Goal: Information Seeking & Learning: Learn about a topic

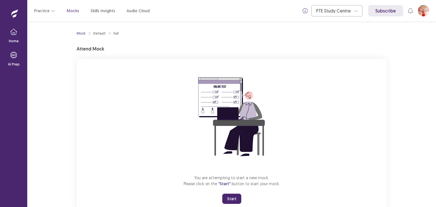
click at [234, 196] on button "Start" at bounding box center [231, 199] width 19 height 10
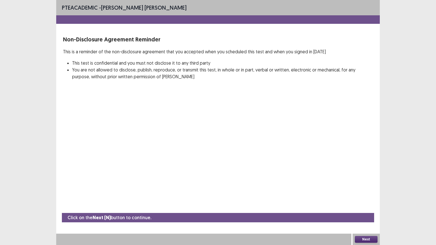
click at [376, 207] on button "Next" at bounding box center [366, 239] width 23 height 7
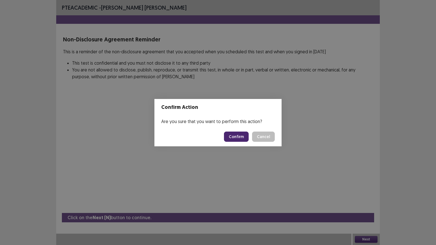
click at [237, 140] on button "Confirm" at bounding box center [236, 137] width 25 height 10
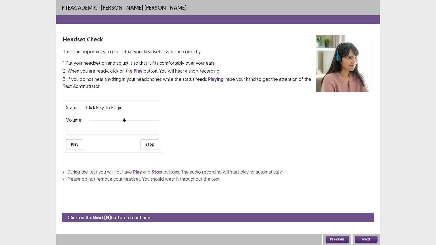
click at [70, 141] on button "Play" at bounding box center [74, 144] width 17 height 10
click at [366, 207] on button "Next" at bounding box center [366, 239] width 23 height 7
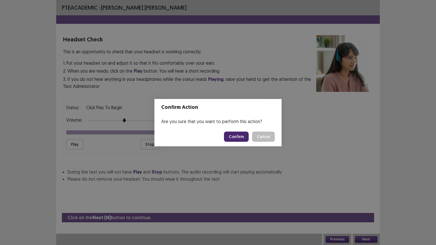
click at [241, 139] on button "Confirm" at bounding box center [236, 137] width 25 height 10
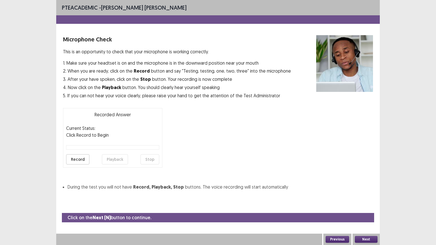
click at [77, 159] on button "Record" at bounding box center [77, 159] width 23 height 10
click at [158, 157] on button "Stop" at bounding box center [150, 159] width 19 height 10
click at [126, 157] on button "Playback" at bounding box center [115, 159] width 26 height 10
click at [372, 207] on button "Next" at bounding box center [366, 239] width 23 height 7
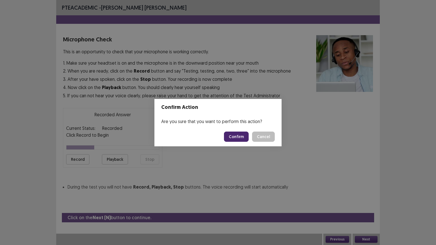
click at [241, 134] on button "Confirm" at bounding box center [236, 137] width 25 height 10
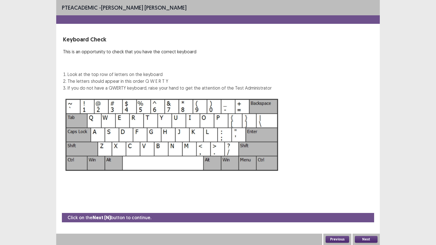
click at [369, 207] on button "Next" at bounding box center [366, 239] width 23 height 7
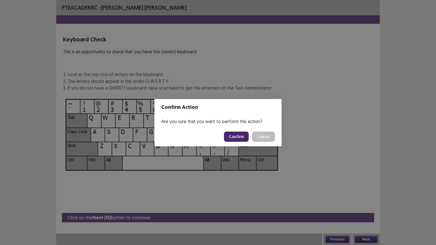
click at [236, 136] on button "Confirm" at bounding box center [236, 137] width 25 height 10
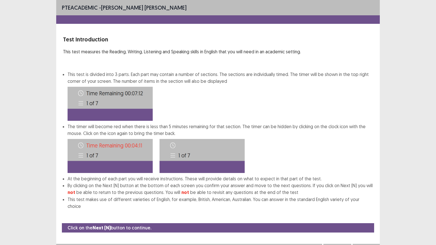
scroll to position [1, 0]
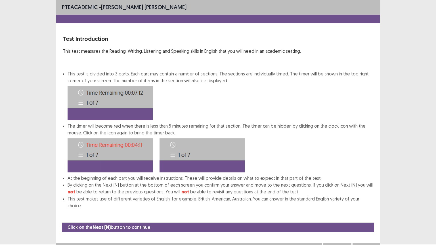
click at [364, 207] on button "Next" at bounding box center [366, 249] width 23 height 7
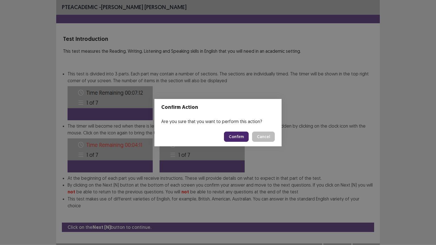
click at [242, 135] on button "Confirm" at bounding box center [236, 137] width 25 height 10
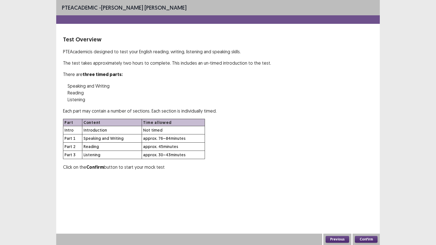
scroll to position [0, 0]
click at [363, 207] on button "Confirm" at bounding box center [366, 239] width 23 height 7
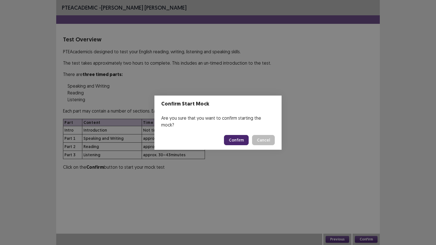
click at [240, 136] on button "Confirm" at bounding box center [236, 140] width 25 height 10
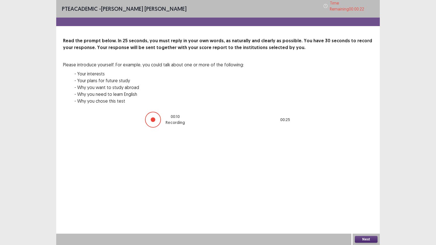
click at [364, 207] on button "Next" at bounding box center [366, 239] width 23 height 7
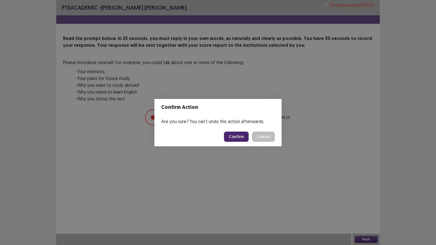
click at [232, 138] on button "Confirm" at bounding box center [236, 137] width 25 height 10
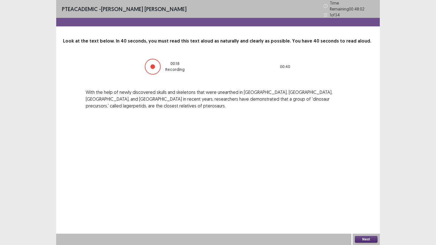
click at [370, 207] on button "Next" at bounding box center [366, 239] width 23 height 7
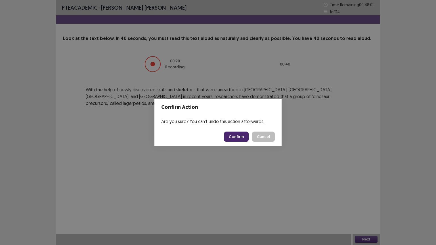
click at [232, 133] on button "Confirm" at bounding box center [236, 137] width 25 height 10
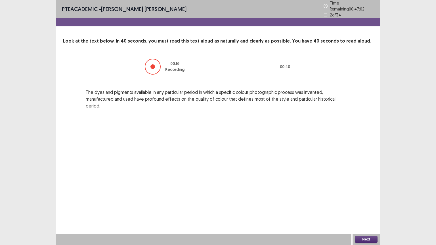
click at [364, 207] on button "Next" at bounding box center [366, 239] width 23 height 7
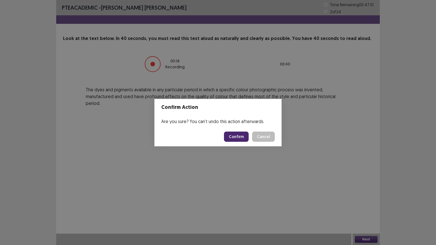
click at [242, 143] on footer "Confirm Cancel" at bounding box center [217, 136] width 127 height 19
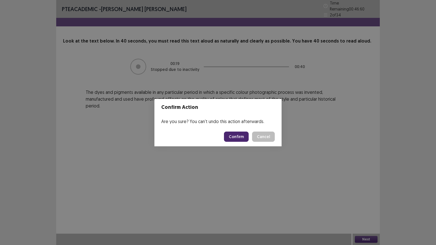
click at [241, 135] on button "Confirm" at bounding box center [236, 137] width 25 height 10
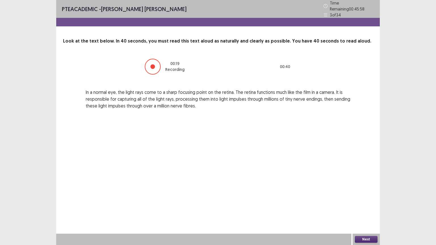
click at [364, 207] on button "Next" at bounding box center [366, 239] width 23 height 7
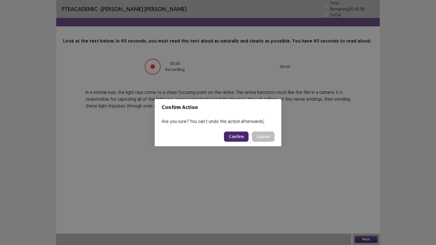
click at [364, 207] on div "Confirm Action Are you sure? You can't undo this action afterwards. Confirm Can…" at bounding box center [218, 122] width 436 height 245
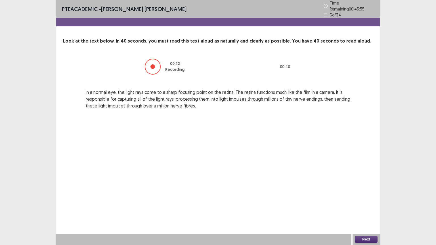
drag, startPoint x: 361, startPoint y: 240, endPoint x: 374, endPoint y: 240, distance: 12.2
click at [374, 207] on button "Next" at bounding box center [366, 239] width 23 height 7
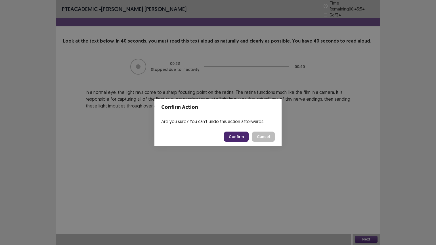
click at [238, 131] on footer "Confirm Cancel" at bounding box center [217, 136] width 127 height 19
click at [238, 132] on button "Confirm" at bounding box center [236, 137] width 25 height 10
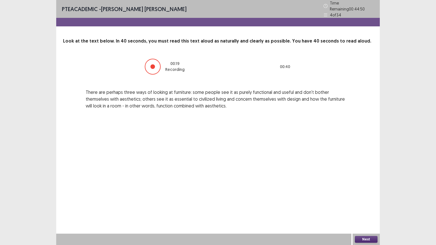
click at [366, 207] on button "Next" at bounding box center [366, 239] width 23 height 7
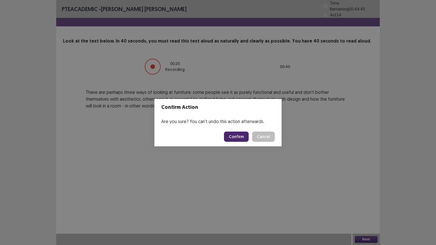
click at [244, 134] on button "Confirm" at bounding box center [236, 137] width 25 height 10
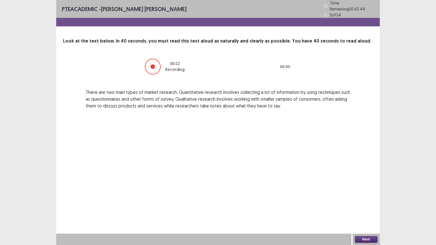
click at [357, 207] on div "Next" at bounding box center [366, 239] width 27 height 11
click at [368, 207] on button "Next" at bounding box center [366, 239] width 23 height 7
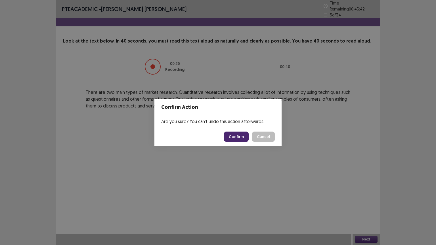
click at [243, 134] on button "Confirm" at bounding box center [236, 137] width 25 height 10
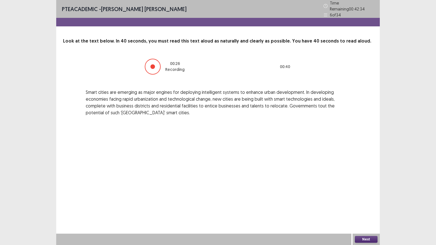
click at [365, 207] on button "Next" at bounding box center [366, 239] width 23 height 7
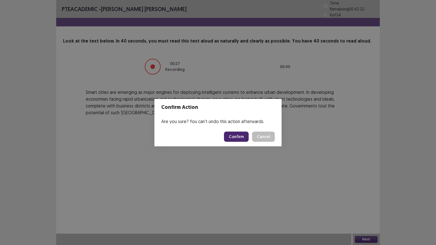
click at [238, 136] on button "Confirm" at bounding box center [236, 137] width 25 height 10
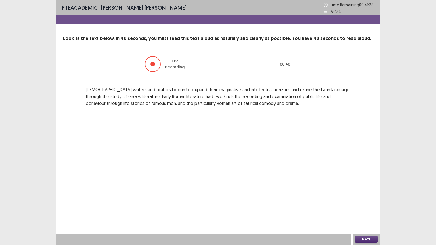
click at [359, 207] on button "Next" at bounding box center [366, 239] width 23 height 7
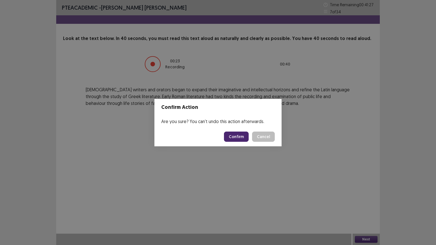
click at [231, 137] on button "Confirm" at bounding box center [236, 137] width 25 height 10
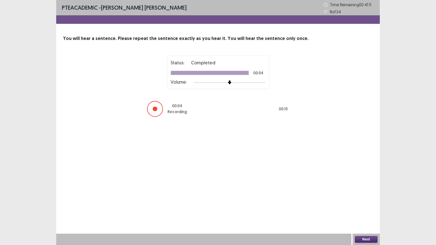
click at [364, 207] on button "Next" at bounding box center [366, 239] width 23 height 7
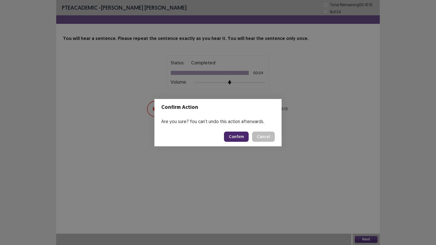
click at [239, 140] on button "Confirm" at bounding box center [236, 137] width 25 height 10
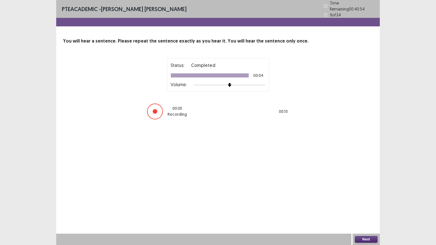
click at [372, 207] on button "Next" at bounding box center [366, 239] width 23 height 7
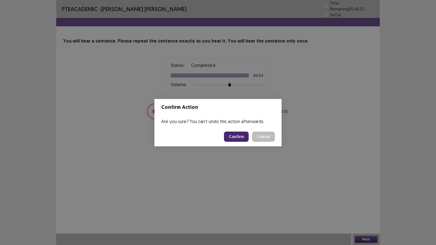
click at [241, 133] on button "Confirm" at bounding box center [236, 137] width 25 height 10
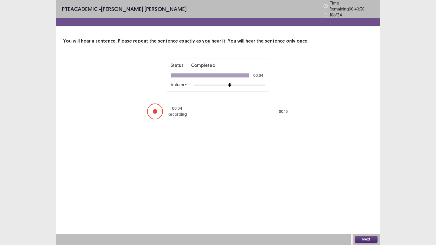
click at [362, 207] on button "Next" at bounding box center [366, 239] width 23 height 7
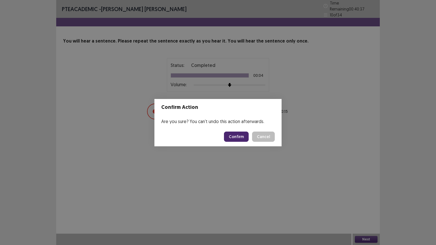
click at [241, 140] on button "Confirm" at bounding box center [236, 137] width 25 height 10
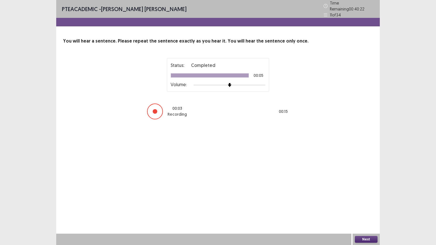
click at [361, 207] on button "Next" at bounding box center [366, 239] width 23 height 7
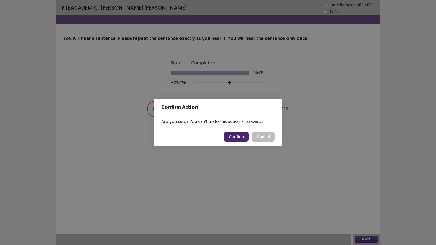
click at [239, 133] on button "Confirm" at bounding box center [236, 137] width 25 height 10
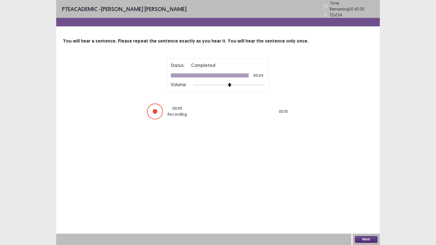
click at [364, 207] on button "Next" at bounding box center [366, 239] width 23 height 7
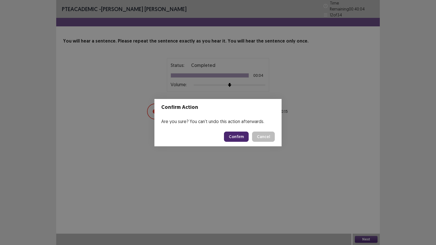
click at [248, 137] on button "Confirm" at bounding box center [236, 137] width 25 height 10
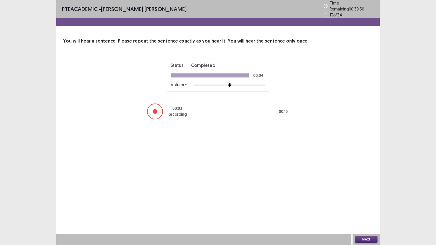
click at [361, 207] on button "Next" at bounding box center [366, 239] width 23 height 7
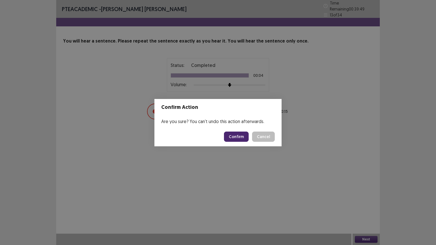
click at [235, 137] on button "Confirm" at bounding box center [236, 137] width 25 height 10
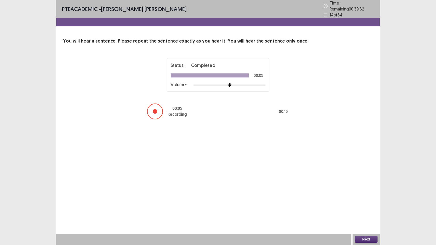
click at [373, 207] on button "Next" at bounding box center [366, 239] width 23 height 7
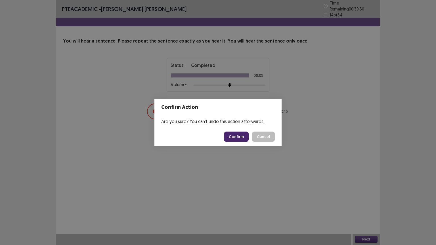
click at [242, 138] on button "Confirm" at bounding box center [236, 137] width 25 height 10
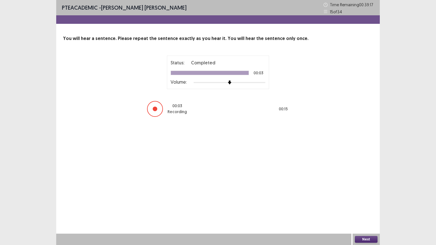
click at [355, 207] on button "Next" at bounding box center [366, 239] width 23 height 7
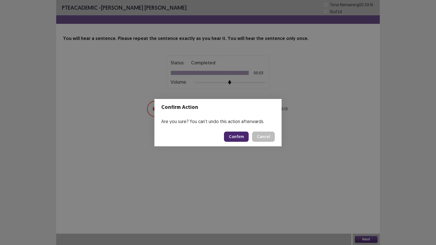
click at [235, 139] on button "Confirm" at bounding box center [236, 137] width 25 height 10
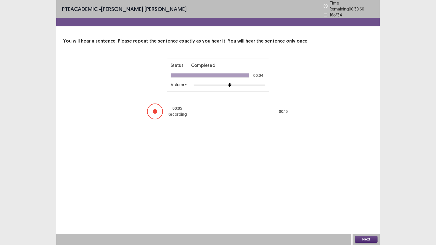
click at [368, 207] on div "Next" at bounding box center [366, 239] width 27 height 11
click at [370, 207] on button "Next" at bounding box center [366, 239] width 23 height 7
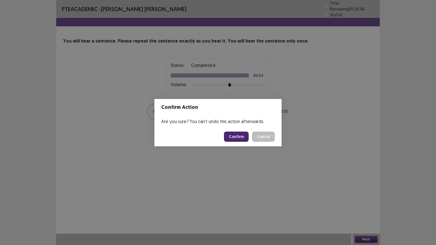
click at [244, 137] on button "Confirm" at bounding box center [236, 137] width 25 height 10
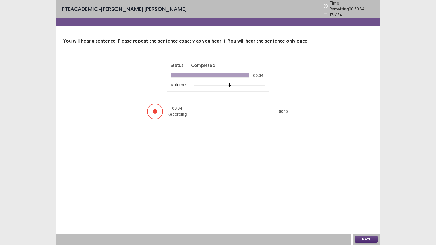
click at [363, 207] on button "Next" at bounding box center [366, 239] width 23 height 7
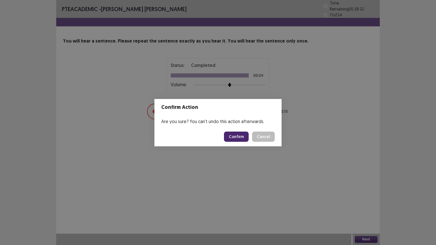
click at [234, 137] on button "Confirm" at bounding box center [236, 137] width 25 height 10
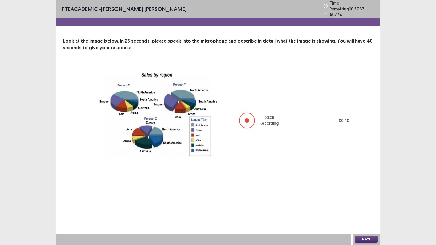
click at [365, 207] on button "Next" at bounding box center [366, 239] width 23 height 7
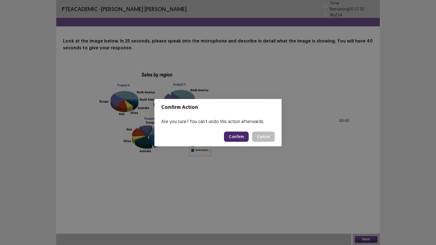
click at [240, 136] on button "Confirm" at bounding box center [236, 137] width 25 height 10
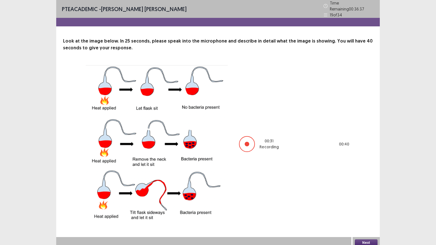
click at [368, 207] on button "Next" at bounding box center [366, 243] width 23 height 7
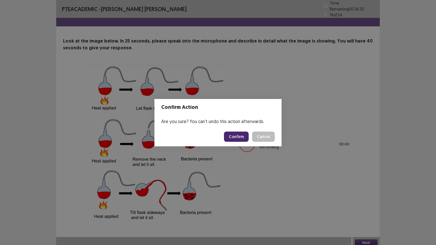
click at [236, 137] on button "Confirm" at bounding box center [236, 137] width 25 height 10
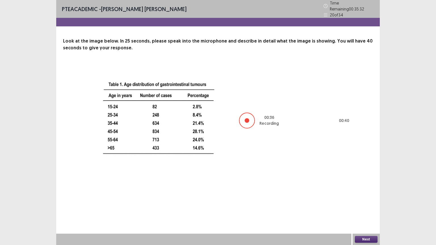
click at [361, 207] on button "Next" at bounding box center [366, 239] width 23 height 7
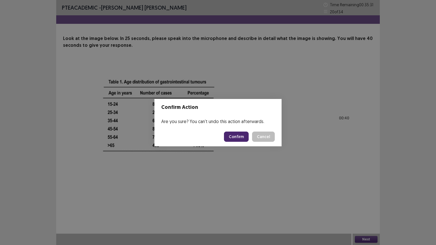
click at [246, 136] on button "Confirm" at bounding box center [236, 137] width 25 height 10
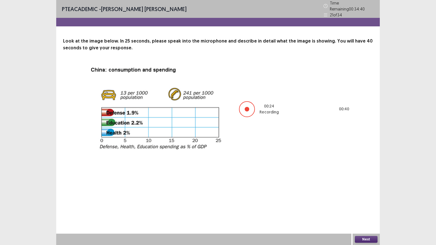
click at [368, 207] on button "Next" at bounding box center [366, 239] width 23 height 7
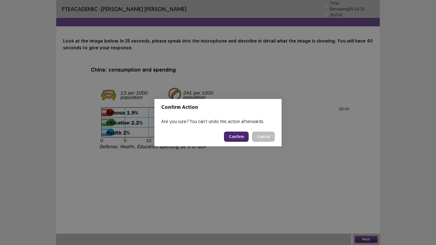
click at [237, 134] on button "Confirm" at bounding box center [236, 137] width 25 height 10
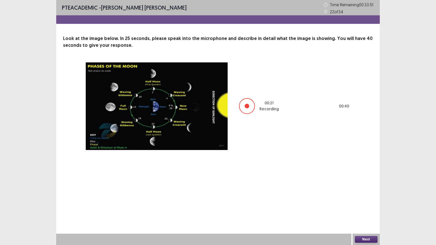
click at [360, 207] on button "Next" at bounding box center [366, 239] width 23 height 7
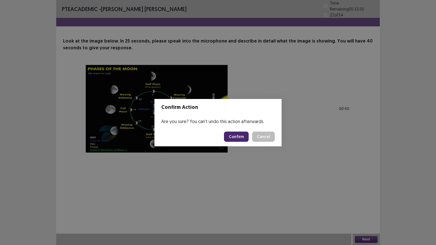
click at [239, 137] on button "Confirm" at bounding box center [236, 137] width 25 height 10
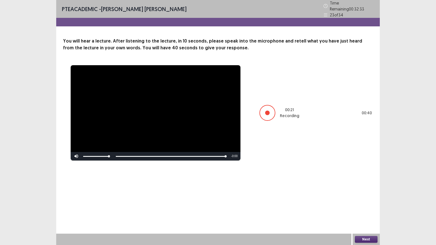
click at [365, 207] on button "Next" at bounding box center [366, 239] width 23 height 7
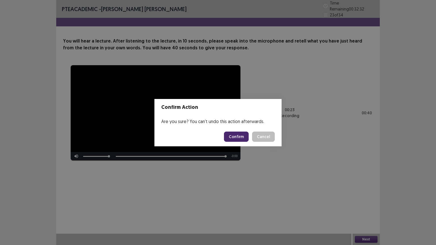
click at [236, 137] on button "Confirm" at bounding box center [236, 137] width 25 height 10
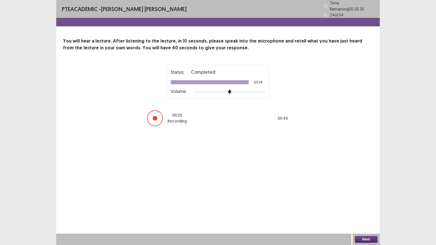
click at [365, 207] on button "Next" at bounding box center [366, 239] width 23 height 7
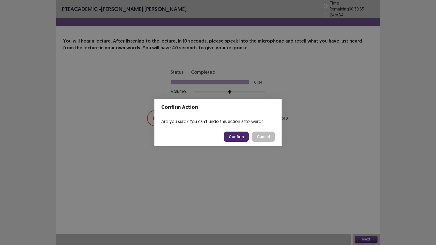
click at [241, 133] on button "Confirm" at bounding box center [236, 137] width 25 height 10
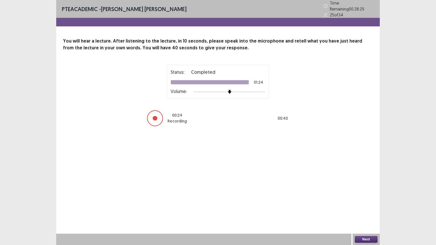
click at [372, 207] on button "Next" at bounding box center [366, 239] width 23 height 7
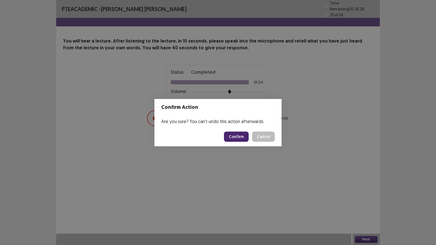
click at [242, 138] on button "Confirm" at bounding box center [236, 137] width 25 height 10
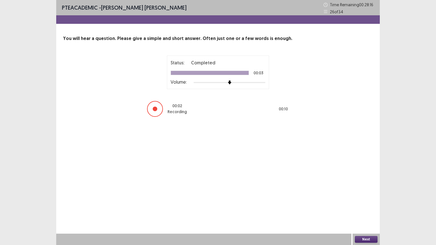
click at [367, 207] on button "Next" at bounding box center [366, 239] width 23 height 7
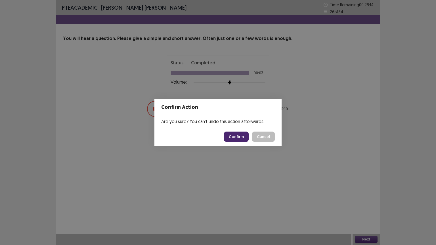
click at [241, 136] on button "Confirm" at bounding box center [236, 137] width 25 height 10
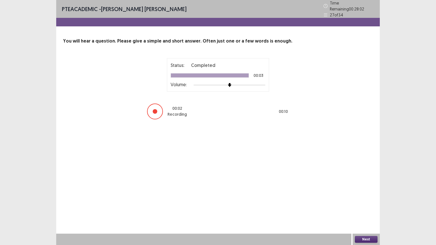
click at [360, 207] on button "Next" at bounding box center [366, 239] width 23 height 7
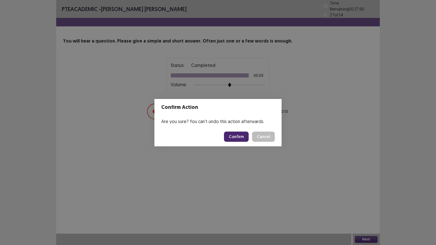
click at [242, 138] on button "Confirm" at bounding box center [236, 137] width 25 height 10
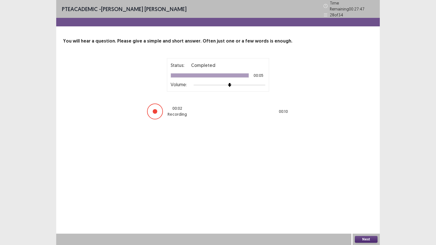
click at [361, 207] on button "Next" at bounding box center [366, 239] width 23 height 7
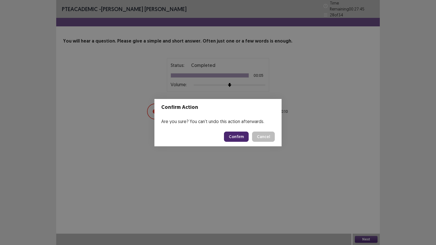
click at [242, 137] on button "Confirm" at bounding box center [236, 137] width 25 height 10
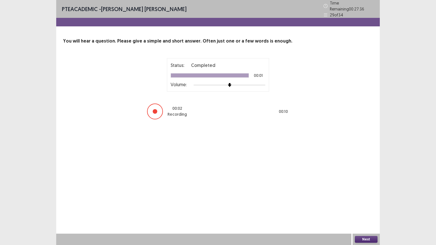
click at [359, 207] on button "Next" at bounding box center [366, 239] width 23 height 7
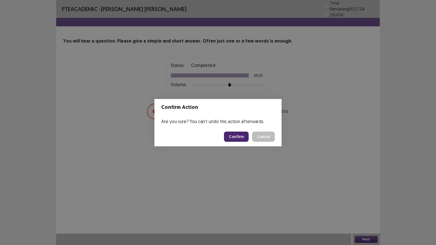
click at [240, 136] on button "Confirm" at bounding box center [236, 137] width 25 height 10
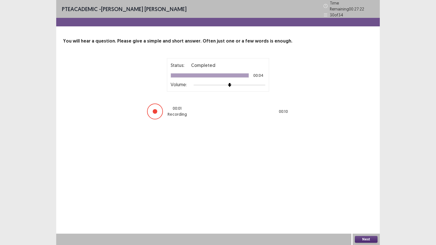
click at [362, 207] on button "Next" at bounding box center [366, 239] width 23 height 7
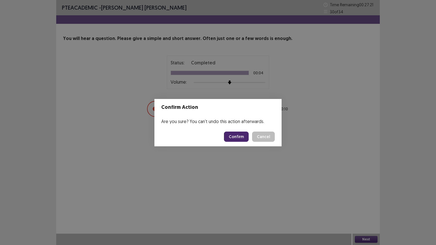
click at [239, 137] on button "Confirm" at bounding box center [236, 137] width 25 height 10
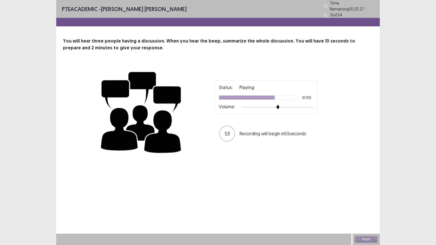
click at [239, 137] on div "53 Recording will begin in 53 seconds" at bounding box center [266, 134] width 94 height 16
click at [369, 207] on button "Next" at bounding box center [366, 239] width 23 height 7
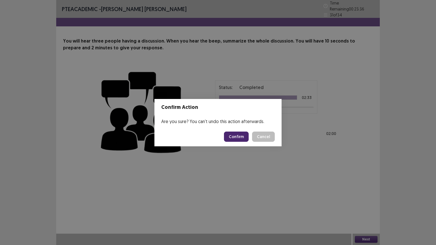
click at [243, 135] on button "Confirm" at bounding box center [236, 137] width 25 height 10
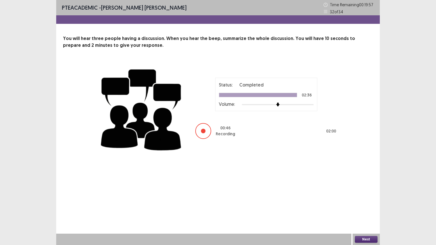
click at [361, 207] on button "Next" at bounding box center [366, 239] width 23 height 7
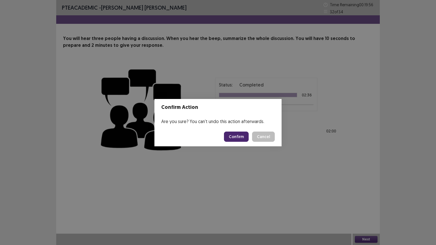
click at [237, 138] on button "Confirm" at bounding box center [236, 137] width 25 height 10
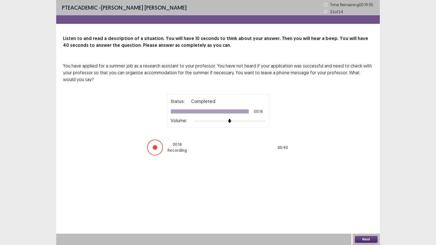
click at [361, 207] on button "Next" at bounding box center [366, 239] width 23 height 7
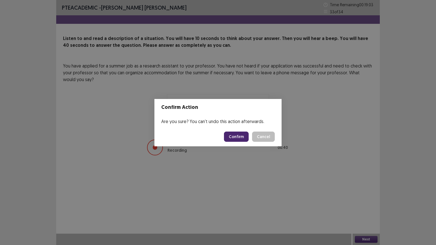
click at [240, 138] on button "Confirm" at bounding box center [236, 137] width 25 height 10
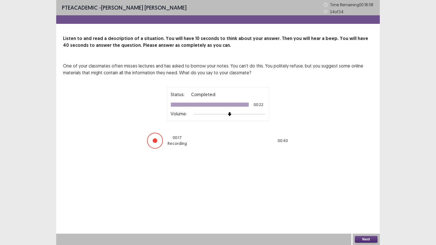
click at [364, 207] on button "Next" at bounding box center [366, 239] width 23 height 7
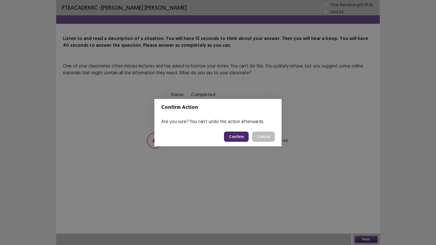
click at [238, 139] on button "Confirm" at bounding box center [236, 137] width 25 height 10
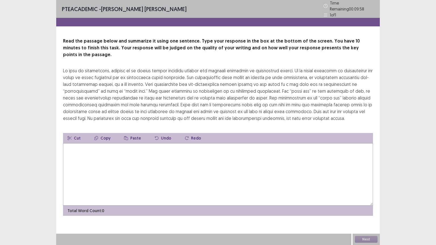
click at [195, 171] on textarea at bounding box center [218, 174] width 310 height 62
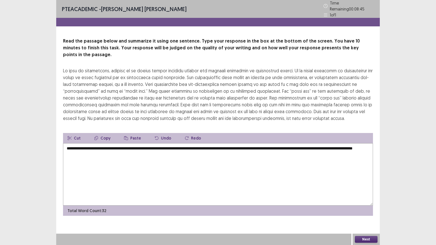
click at [203, 150] on textarea "**********" at bounding box center [218, 174] width 310 height 62
click at [211, 143] on textarea "**********" at bounding box center [218, 174] width 310 height 62
click at [158, 151] on textarea "**********" at bounding box center [218, 174] width 310 height 62
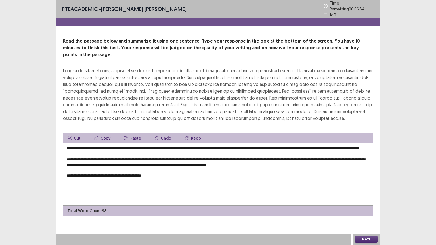
click at [172, 155] on textarea "**********" at bounding box center [218, 174] width 310 height 62
click at [167, 171] on textarea "**********" at bounding box center [218, 174] width 310 height 62
click at [196, 180] on textarea "**********" at bounding box center [218, 174] width 310 height 62
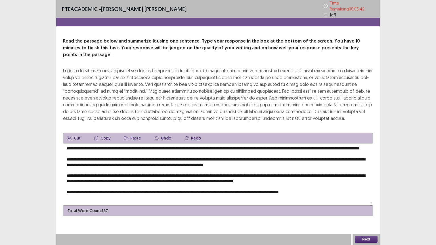
drag, startPoint x: 339, startPoint y: 184, endPoint x: 58, endPoint y: 139, distance: 285.2
click at [58, 139] on div "Read the passage below and summarize it using one sentence. Type your response …" at bounding box center [218, 127] width 324 height 178
type textarea "**********"
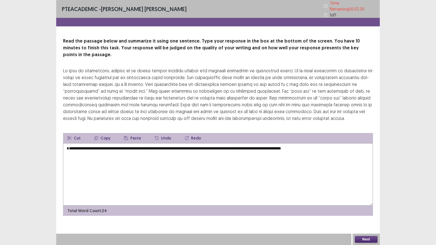
drag, startPoint x: 266, startPoint y: 139, endPoint x: 393, endPoint y: 148, distance: 127.0
click at [393, 148] on div "**********" at bounding box center [218, 122] width 436 height 245
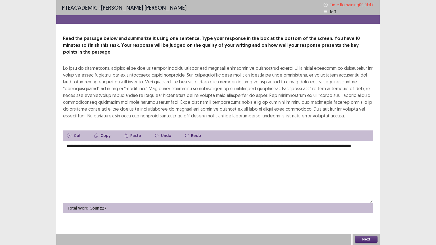
click at [280, 147] on textarea "**********" at bounding box center [218, 172] width 310 height 62
click at [299, 144] on textarea "**********" at bounding box center [218, 172] width 310 height 62
click at [310, 143] on textarea "**********" at bounding box center [218, 172] width 310 height 62
click at [294, 149] on textarea "**********" at bounding box center [218, 172] width 310 height 62
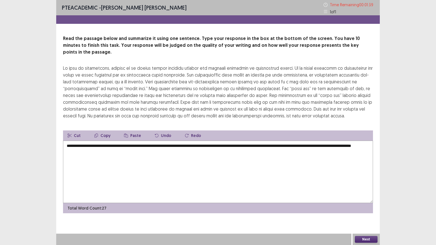
drag, startPoint x: 261, startPoint y: 134, endPoint x: 299, endPoint y: 139, distance: 37.5
click at [299, 141] on textarea "**********" at bounding box center [218, 172] width 310 height 62
click at [295, 141] on textarea "**********" at bounding box center [218, 172] width 310 height 62
click at [156, 164] on textarea "**********" at bounding box center [218, 172] width 310 height 62
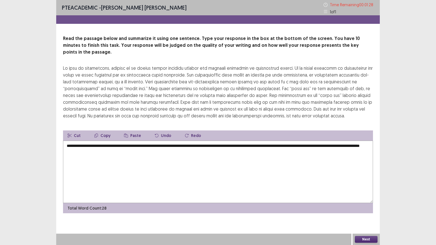
type textarea "**********"
click at [362, 207] on button "Next" at bounding box center [366, 239] width 23 height 7
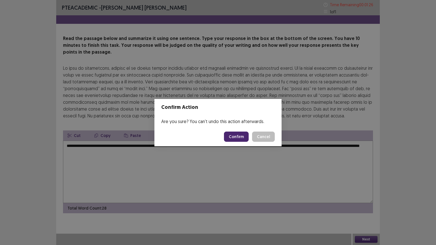
click at [238, 136] on button "Confirm" at bounding box center [236, 137] width 25 height 10
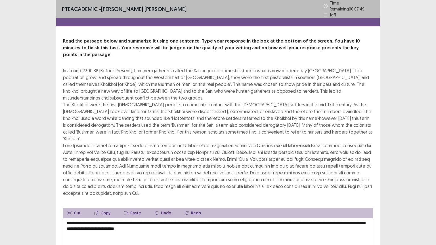
click at [388, 175] on div "PTE academic - [PERSON_NAME] [PERSON_NAME] Time Remaining 00 : 07 : 49 1 of 1 R…" at bounding box center [218, 158] width 436 height 316
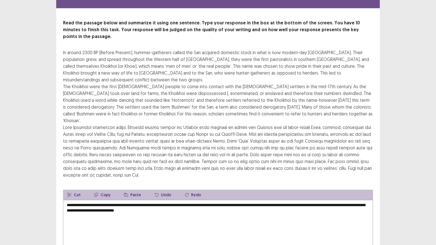
scroll to position [23, 0]
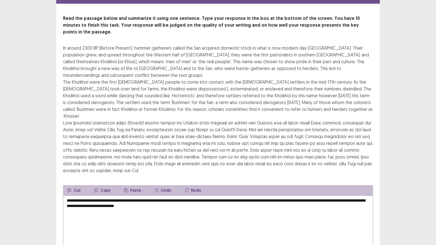
click at [271, 198] on textarea "**********" at bounding box center [218, 227] width 310 height 62
click at [436, 166] on div "PTE academic - [PERSON_NAME] [PERSON_NAME] Time Remaining 00 : 06 : 30 1 of 1 R…" at bounding box center [218, 135] width 436 height 316
click at [436, 157] on div "PTE academic - [PERSON_NAME] [PERSON_NAME] Time Remaining 00 : 06 : 29 1 of 1 R…" at bounding box center [218, 135] width 436 height 316
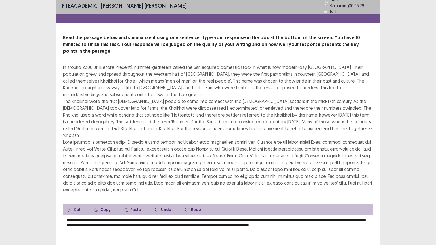
scroll to position [0, 0]
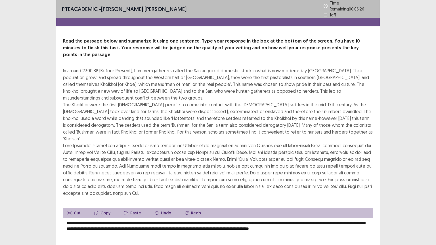
type textarea "**********"
click at [381, 143] on div "PTE academic - [PERSON_NAME] [PERSON_NAME] Time Remaining 00 : 06 : 22 1 of 1 R…" at bounding box center [218, 158] width 436 height 316
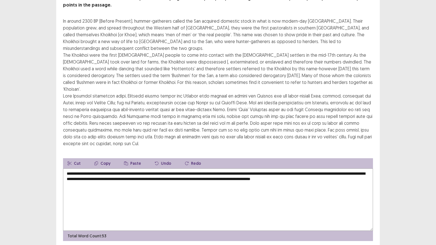
scroll to position [48, 0]
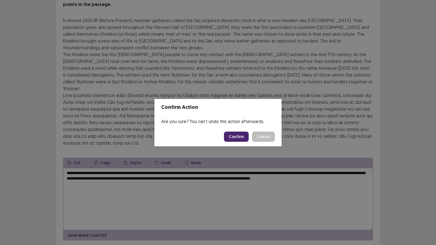
click at [240, 139] on button "Confirm" at bounding box center [236, 137] width 25 height 10
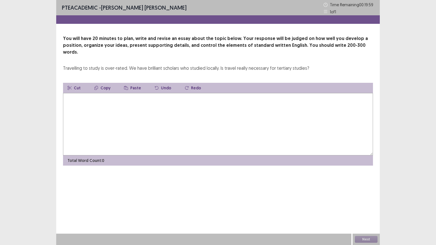
click at [208, 93] on textarea at bounding box center [218, 124] width 310 height 62
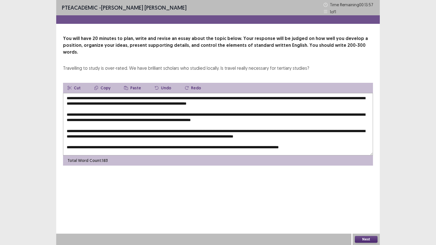
click at [186, 114] on textarea at bounding box center [218, 124] width 310 height 62
click at [104, 93] on textarea at bounding box center [218, 124] width 310 height 62
click at [243, 106] on textarea at bounding box center [218, 124] width 310 height 62
click at [215, 93] on textarea at bounding box center [218, 124] width 310 height 62
drag, startPoint x: 221, startPoint y: 94, endPoint x: 100, endPoint y: 91, distance: 121.2
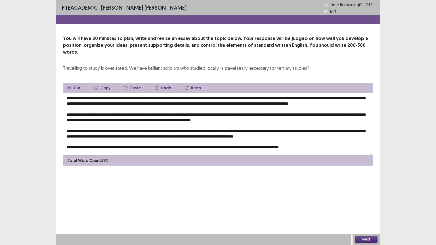
click at [100, 93] on textarea at bounding box center [218, 124] width 310 height 62
click at [103, 83] on button "Copy" at bounding box center [102, 88] width 25 height 10
drag, startPoint x: 150, startPoint y: 113, endPoint x: 147, endPoint y: 113, distance: 3.1
click at [147, 113] on textarea at bounding box center [218, 124] width 310 height 62
click at [133, 83] on button "Paste" at bounding box center [133, 88] width 26 height 10
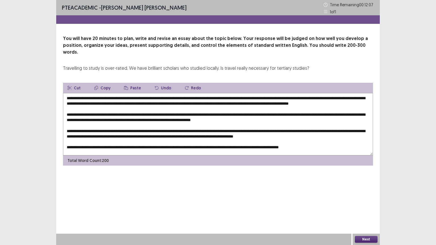
click at [149, 114] on textarea at bounding box center [218, 124] width 310 height 62
click at [348, 118] on textarea at bounding box center [218, 124] width 310 height 62
click at [135, 83] on button "Paste" at bounding box center [133, 88] width 26 height 10
click at [283, 134] on textarea at bounding box center [218, 124] width 310 height 62
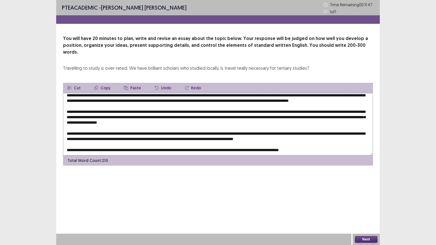
scroll to position [8, 0]
click at [199, 144] on textarea at bounding box center [218, 124] width 310 height 62
click at [136, 83] on button "Paste" at bounding box center [133, 88] width 26 height 10
click at [304, 93] on textarea at bounding box center [218, 124] width 310 height 62
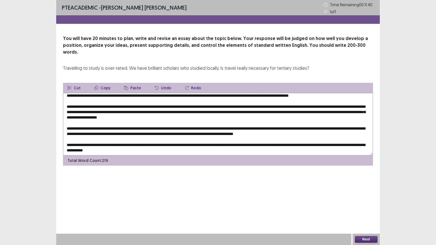
scroll to position [2, 0]
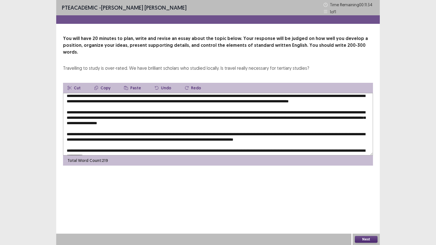
click at [221, 100] on textarea at bounding box center [218, 124] width 310 height 62
click at [215, 94] on textarea at bounding box center [218, 124] width 310 height 62
click at [171, 104] on textarea at bounding box center [218, 124] width 310 height 62
click at [313, 94] on textarea at bounding box center [218, 124] width 310 height 62
click at [362, 94] on textarea at bounding box center [218, 124] width 310 height 62
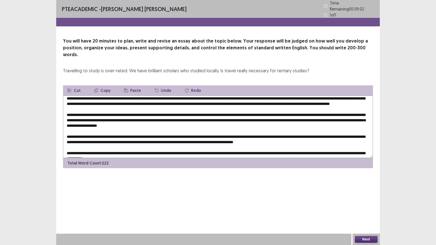
click at [105, 116] on textarea at bounding box center [218, 127] width 310 height 62
click at [278, 108] on textarea at bounding box center [218, 127] width 310 height 62
click at [284, 113] on textarea at bounding box center [218, 127] width 310 height 62
click at [275, 112] on textarea at bounding box center [218, 127] width 310 height 62
click at [203, 115] on textarea at bounding box center [218, 127] width 310 height 62
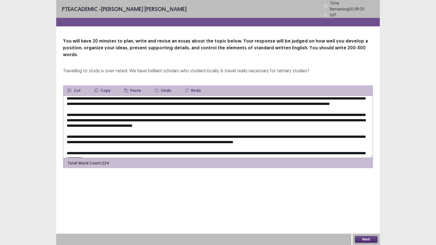
click at [319, 118] on textarea at bounding box center [218, 127] width 310 height 62
click at [129, 134] on textarea at bounding box center [218, 127] width 310 height 62
click at [161, 132] on textarea at bounding box center [218, 127] width 310 height 62
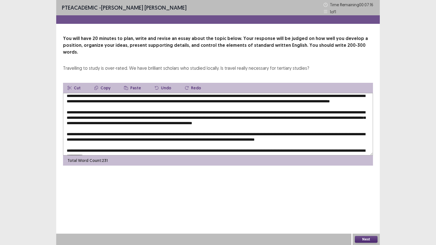
click at [92, 137] on textarea at bounding box center [218, 124] width 310 height 62
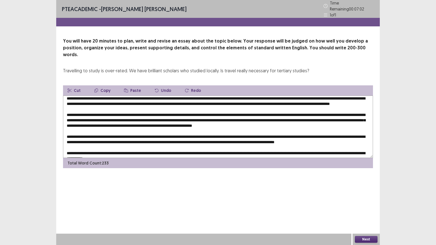
click at [299, 139] on textarea at bounding box center [218, 127] width 310 height 62
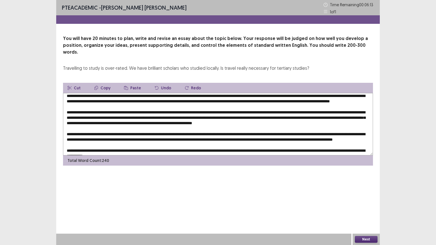
click at [138, 145] on textarea at bounding box center [218, 124] width 310 height 62
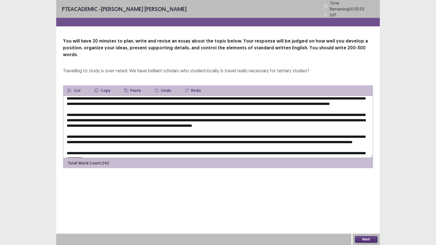
click at [207, 144] on textarea at bounding box center [218, 127] width 310 height 62
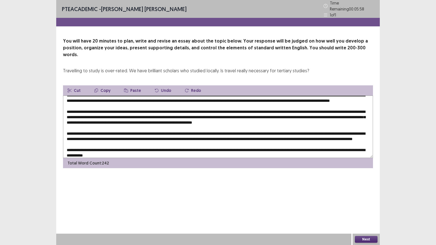
scroll to position [16, 0]
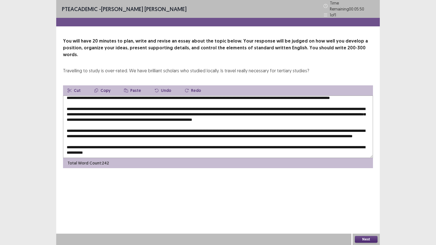
click at [172, 114] on textarea at bounding box center [218, 127] width 310 height 62
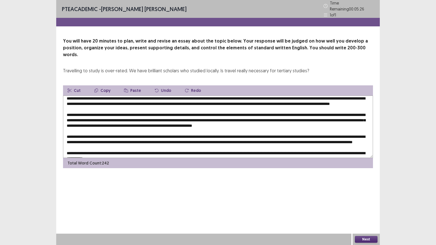
click at [239, 142] on textarea at bounding box center [218, 127] width 310 height 62
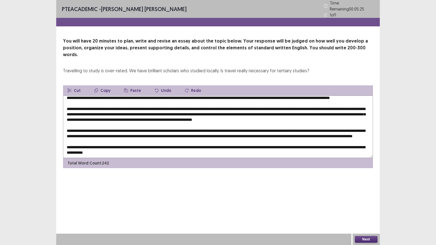
scroll to position [16, 0]
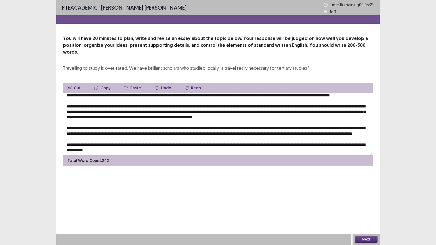
type textarea "**********"
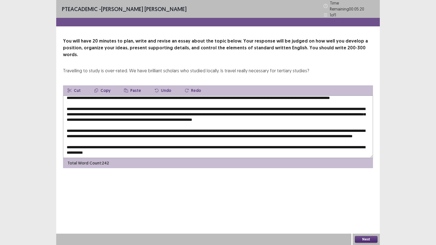
click at [371, 207] on button "Next" at bounding box center [366, 239] width 23 height 7
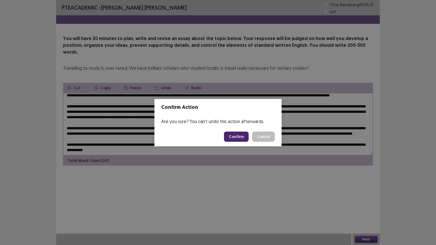
click at [243, 137] on button "Confirm" at bounding box center [236, 137] width 25 height 10
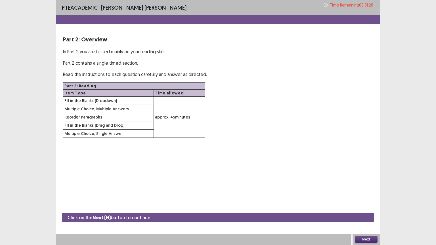
click at [370, 207] on button "Next" at bounding box center [366, 239] width 23 height 7
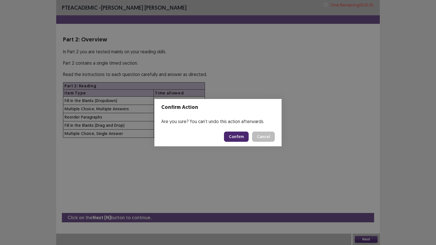
click at [237, 137] on button "Confirm" at bounding box center [236, 137] width 25 height 10
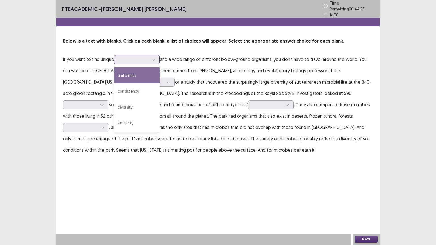
click at [132, 58] on div at bounding box center [134, 59] width 30 height 5
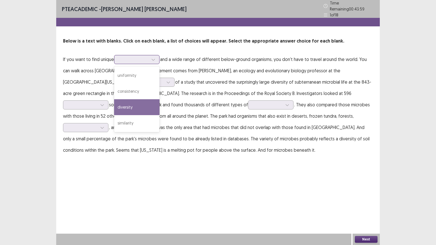
click at [132, 103] on div "diversity" at bounding box center [136, 107] width 45 height 16
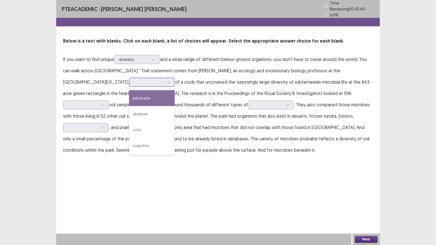
click at [166, 80] on icon at bounding box center [168, 82] width 4 height 4
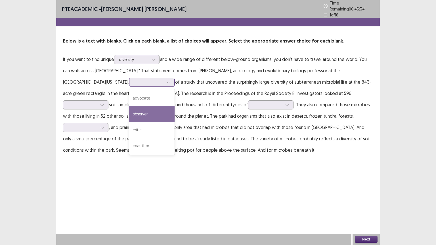
click at [129, 111] on div "observer" at bounding box center [151, 114] width 45 height 16
click at [164, 78] on div at bounding box center [168, 82] width 9 height 9
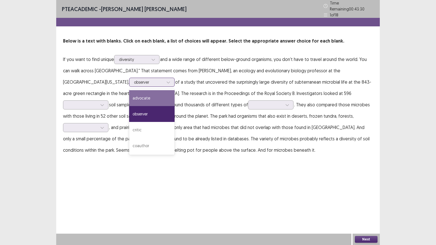
click at [129, 98] on div "advocate" at bounding box center [151, 98] width 45 height 16
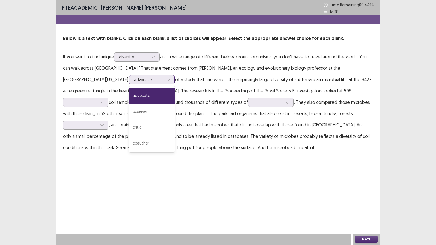
click at [164, 81] on div at bounding box center [168, 80] width 9 height 9
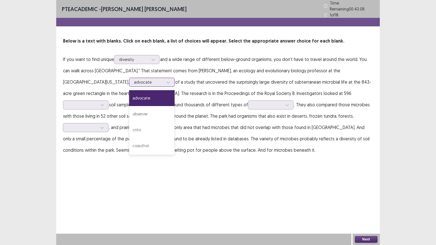
click at [129, 91] on div "advocate" at bounding box center [151, 98] width 45 height 16
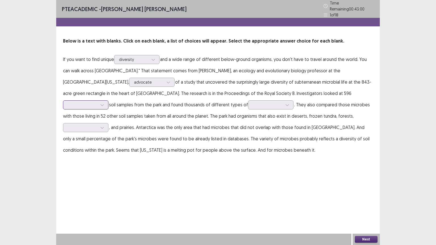
click at [97, 102] on div at bounding box center [83, 104] width 30 height 5
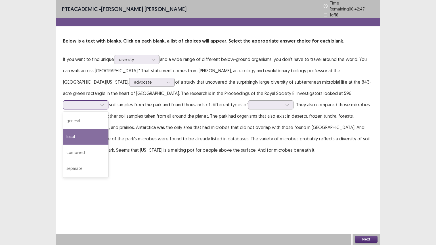
click at [108, 129] on div "local" at bounding box center [85, 137] width 45 height 16
click at [97, 102] on div at bounding box center [83, 104] width 30 height 5
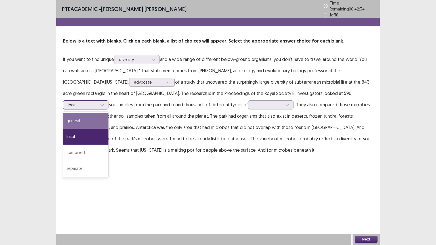
click at [108, 113] on div "general" at bounding box center [85, 121] width 45 height 16
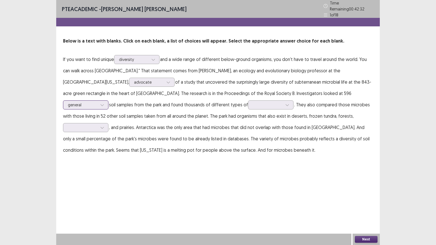
click at [106, 101] on div at bounding box center [102, 105] width 9 height 9
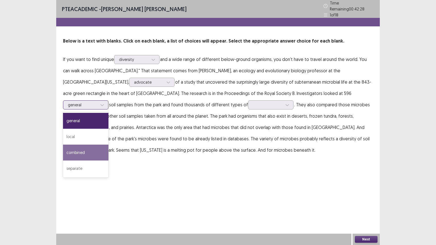
click at [108, 145] on div "combined" at bounding box center [85, 153] width 45 height 16
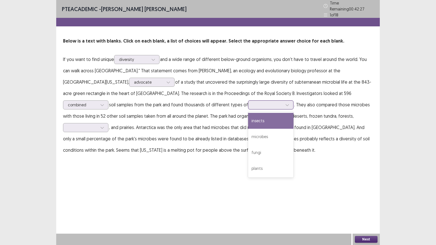
click at [253, 102] on div at bounding box center [268, 104] width 30 height 5
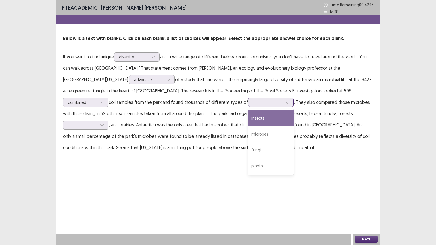
click at [248, 120] on div "insects" at bounding box center [270, 118] width 45 height 16
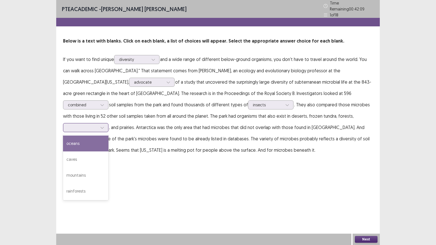
click at [97, 125] on div at bounding box center [83, 127] width 30 height 5
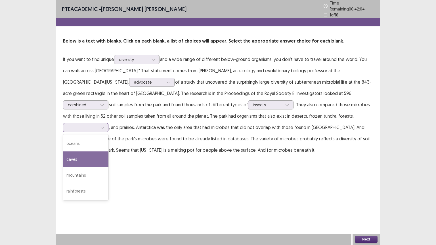
click at [108, 152] on div "caves" at bounding box center [85, 160] width 45 height 16
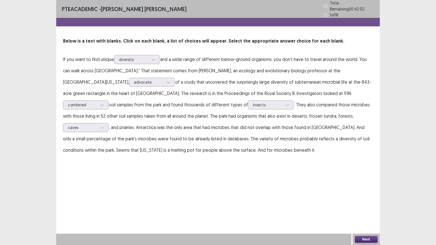
click at [374, 207] on button "Next" at bounding box center [366, 239] width 23 height 7
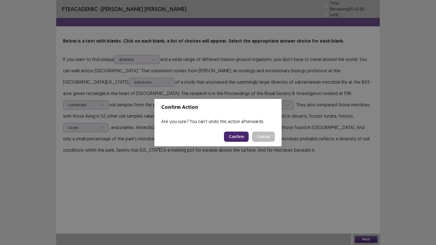
click at [241, 133] on button "Confirm" at bounding box center [236, 137] width 25 height 10
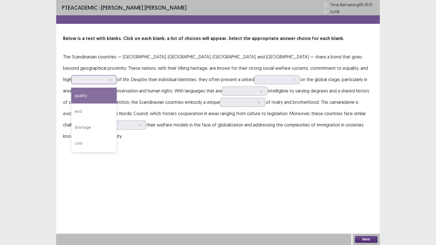
click at [106, 77] on div at bounding box center [91, 79] width 30 height 5
click at [117, 88] on div "quality" at bounding box center [93, 96] width 45 height 16
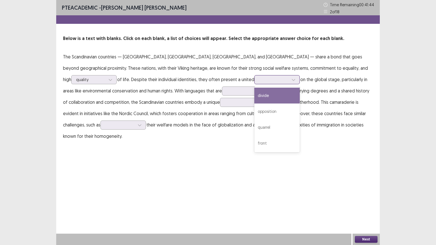
click at [292, 80] on icon at bounding box center [294, 80] width 4 height 4
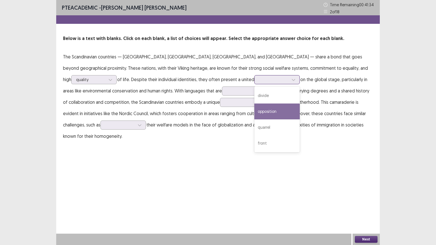
click at [254, 107] on div "opposition" at bounding box center [276, 112] width 45 height 16
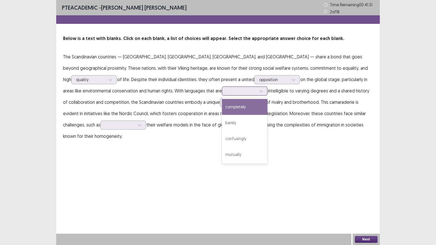
click at [227, 89] on div at bounding box center [242, 90] width 30 height 5
click at [222, 104] on div "completely" at bounding box center [244, 107] width 45 height 16
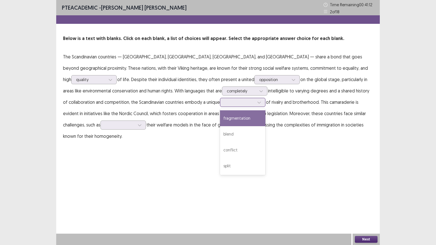
click at [225, 102] on div at bounding box center [240, 102] width 30 height 5
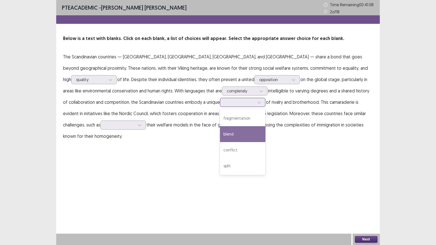
click at [220, 131] on div "blend" at bounding box center [242, 134] width 45 height 16
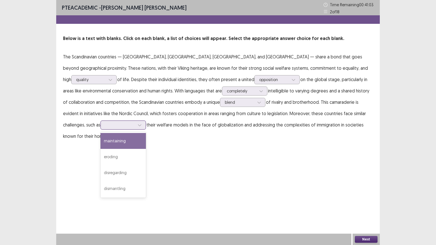
click at [135, 122] on div at bounding box center [120, 124] width 30 height 5
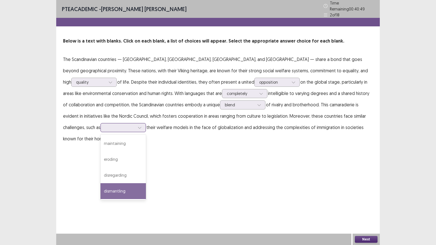
click at [146, 183] on div "dismantling" at bounding box center [122, 191] width 45 height 16
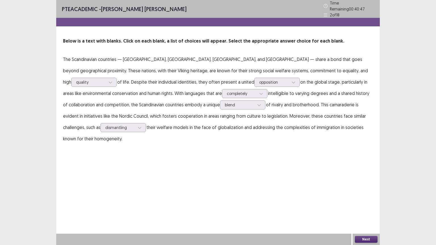
click at [366, 207] on button "Next" at bounding box center [366, 239] width 23 height 7
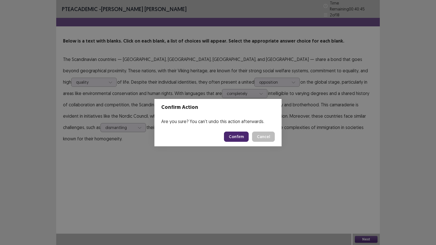
click at [238, 133] on button "Confirm" at bounding box center [236, 137] width 25 height 10
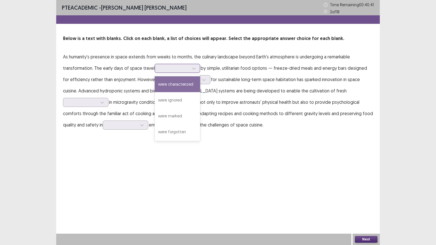
click at [196, 69] on div at bounding box center [194, 68] width 9 height 9
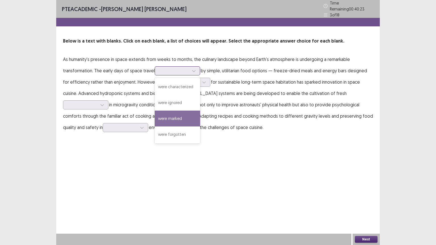
click at [187, 111] on div "were marked" at bounding box center [177, 119] width 45 height 16
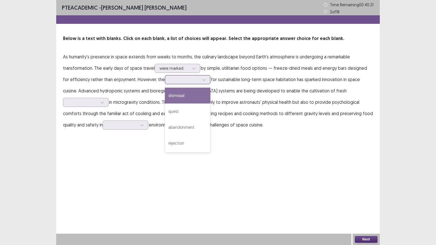
click at [187, 81] on div at bounding box center [185, 79] width 30 height 5
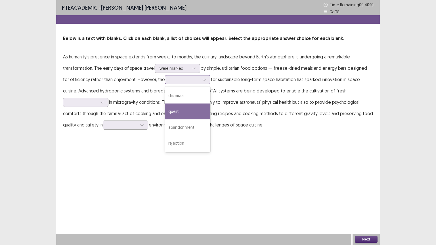
click at [180, 112] on div "quest" at bounding box center [187, 112] width 45 height 16
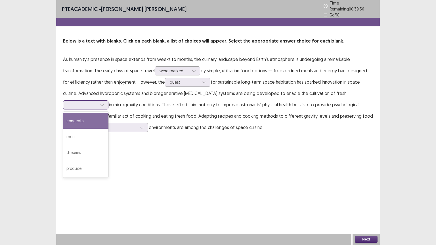
click at [97, 102] on div at bounding box center [83, 104] width 30 height 5
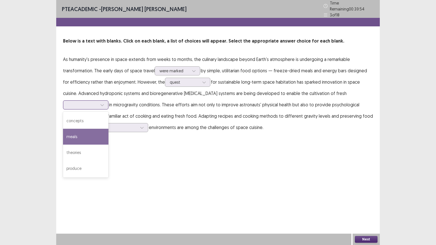
click at [108, 129] on div "meals" at bounding box center [85, 137] width 45 height 16
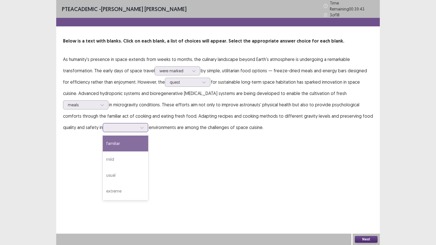
click at [140, 126] on icon at bounding box center [142, 128] width 4 height 4
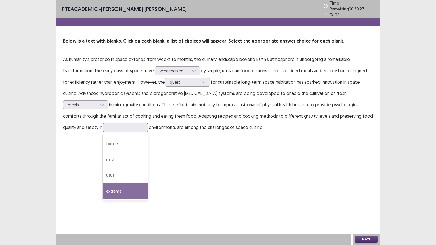
click at [103, 185] on div "extreme" at bounding box center [125, 191] width 45 height 16
click at [367, 207] on button "Next" at bounding box center [366, 239] width 23 height 7
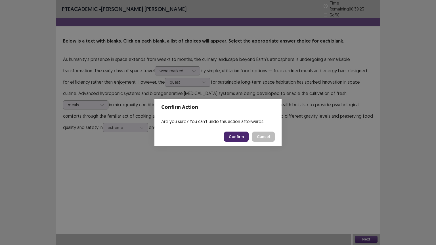
click at [238, 136] on button "Confirm" at bounding box center [236, 137] width 25 height 10
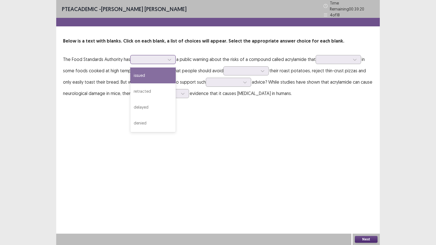
click at [169, 58] on icon at bounding box center [169, 60] width 4 height 4
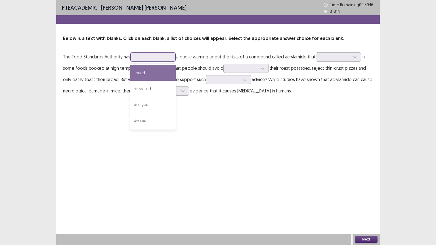
click at [167, 73] on div "issued" at bounding box center [152, 73] width 45 height 16
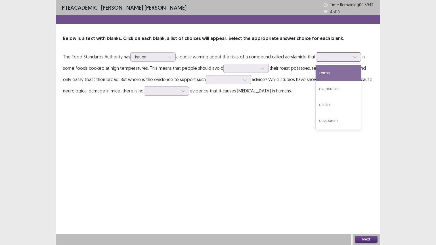
click at [327, 59] on div at bounding box center [335, 56] width 30 height 5
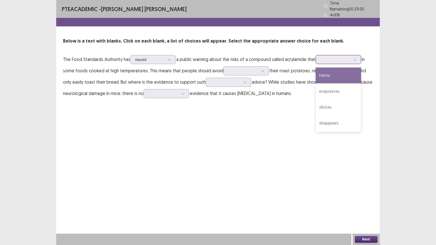
click at [331, 76] on div "forms" at bounding box center [338, 76] width 45 height 16
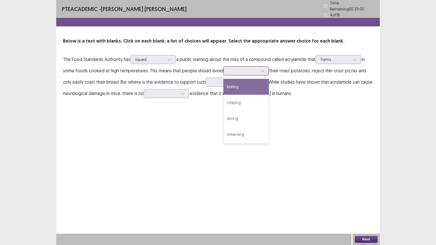
click at [261, 69] on icon at bounding box center [263, 71] width 4 height 4
click at [241, 87] on div "boiling" at bounding box center [245, 87] width 45 height 16
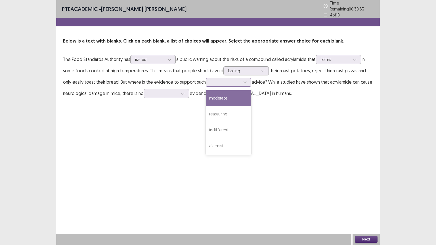
click at [243, 80] on icon at bounding box center [245, 82] width 4 height 4
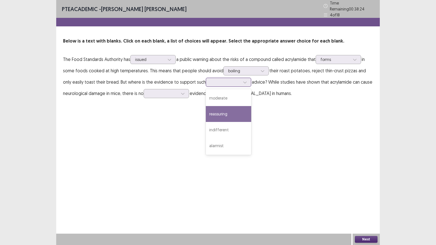
click at [225, 113] on div "reassuring" at bounding box center [228, 114] width 45 height 16
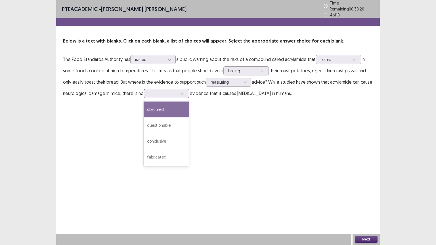
click at [165, 91] on div at bounding box center [163, 93] width 30 height 5
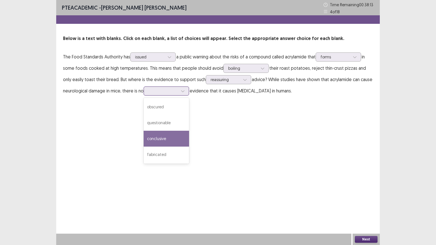
click at [168, 133] on div "conclusive" at bounding box center [166, 139] width 45 height 16
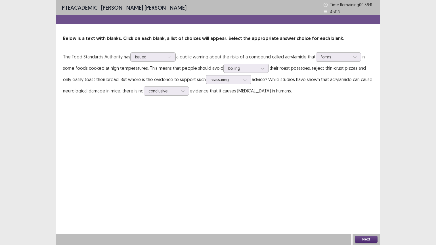
click at [368, 207] on button "Next" at bounding box center [366, 239] width 23 height 7
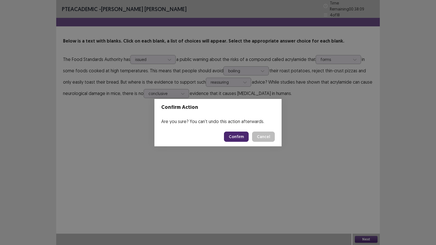
click at [244, 135] on button "Confirm" at bounding box center [236, 137] width 25 height 10
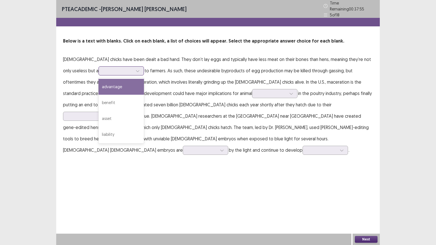
click at [136, 70] on icon at bounding box center [138, 71] width 4 height 4
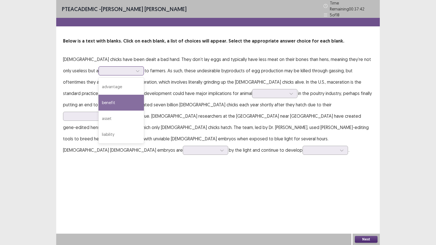
click at [99, 97] on div "benefit" at bounding box center [121, 103] width 45 height 16
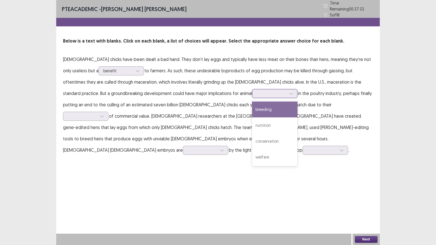
click at [257, 91] on div at bounding box center [272, 93] width 30 height 5
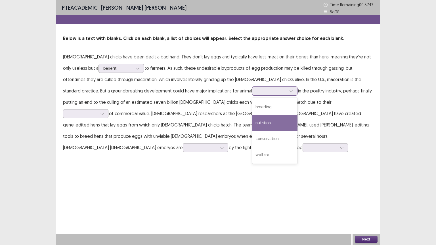
click at [252, 125] on div "nutrition" at bounding box center [274, 123] width 45 height 16
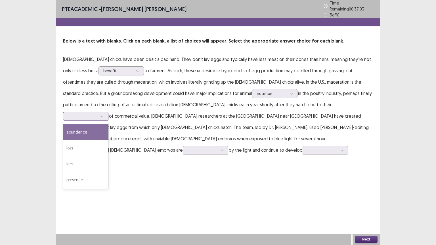
click at [98, 113] on div at bounding box center [82, 116] width 31 height 7
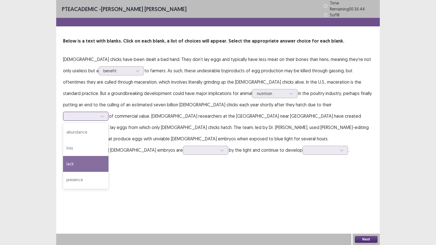
click at [108, 156] on div "lack" at bounding box center [85, 164] width 45 height 16
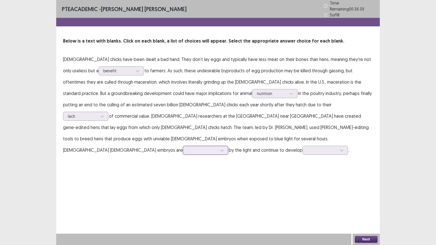
click at [220, 148] on icon at bounding box center [222, 150] width 4 height 4
click at [307, 148] on div at bounding box center [322, 150] width 30 height 5
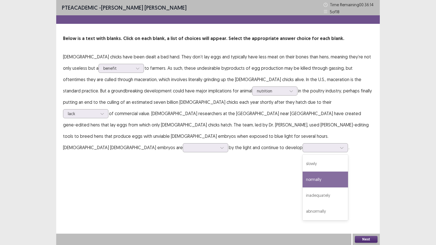
click at [163, 173] on div "PTE academic - [PERSON_NAME] [PERSON_NAME] Time Remaining 00 : 36 : 14 5 of 18 …" at bounding box center [218, 122] width 324 height 245
click at [187, 144] on div at bounding box center [202, 147] width 31 height 7
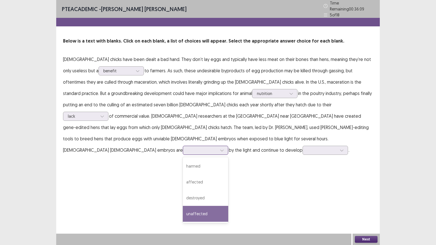
click at [183, 206] on div "unaffected" at bounding box center [205, 214] width 45 height 16
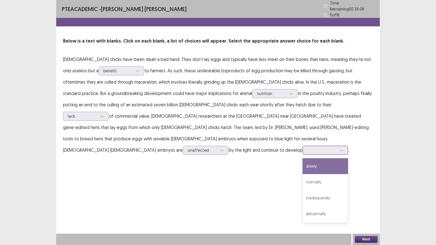
click at [307, 148] on div at bounding box center [322, 150] width 30 height 5
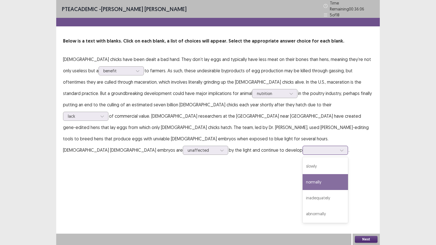
click at [303, 174] on div "normally" at bounding box center [325, 182] width 45 height 16
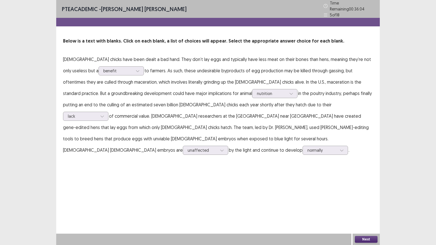
click at [370, 207] on button "Next" at bounding box center [366, 239] width 23 height 7
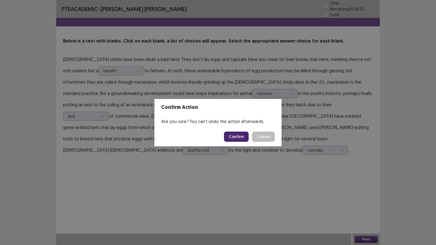
click at [230, 135] on button "Confirm" at bounding box center [236, 137] width 25 height 10
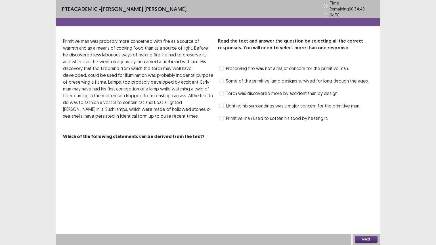
click at [221, 116] on span at bounding box center [221, 118] width 5 height 5
click at [227, 91] on span "Torch was discovered more by accident than by design." at bounding box center [282, 93] width 112 height 7
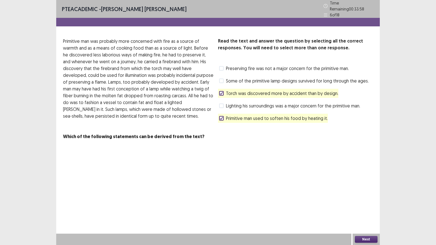
click at [239, 78] on span "Some of the primitive lamp designs survived for long through the ages." at bounding box center [297, 80] width 143 height 7
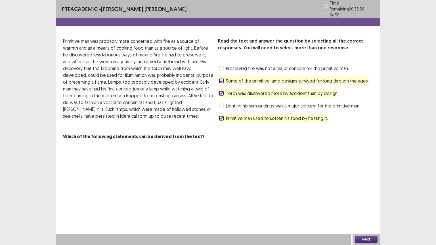
click at [361, 207] on button "Next" at bounding box center [366, 239] width 23 height 7
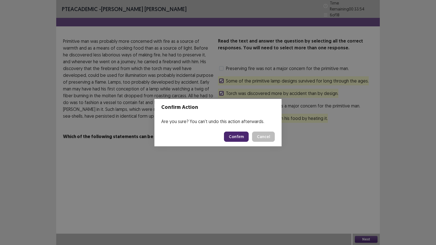
click at [244, 137] on button "Confirm" at bounding box center [236, 137] width 25 height 10
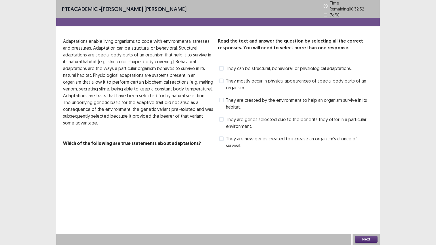
click at [251, 68] on span "They can be structural, behavioral, or physiological adaptations." at bounding box center [289, 68] width 126 height 7
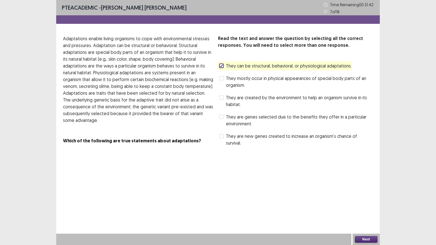
click at [248, 123] on span "They are genes selected due to the benefits they offer in a particular environm…" at bounding box center [299, 121] width 147 height 14
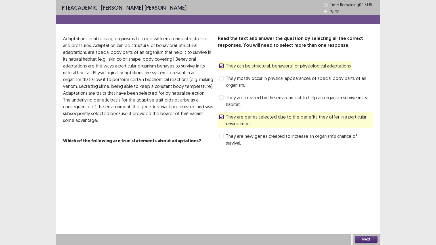
click at [240, 99] on span "They are created by the environment to help an organism survive in its habitat." at bounding box center [299, 101] width 147 height 14
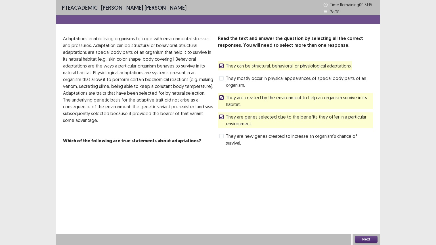
click at [291, 108] on div "They are created by the environment to help an organism survive in its habitat." at bounding box center [295, 101] width 155 height 16
click at [220, 97] on icon at bounding box center [221, 97] width 3 height 3
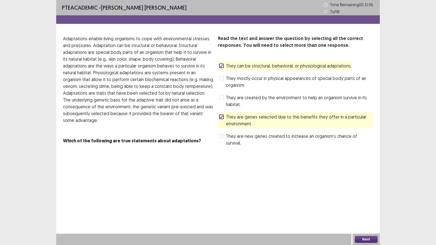
click at [271, 100] on span "They are created by the environment to help an organism survive in its habitat." at bounding box center [299, 101] width 147 height 14
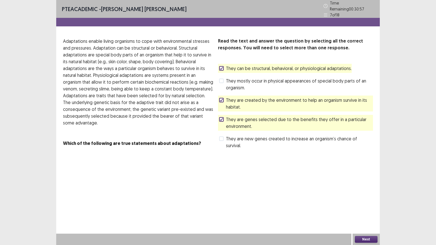
click at [361, 207] on button "Next" at bounding box center [366, 239] width 23 height 7
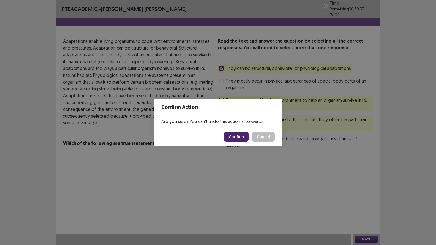
click at [243, 134] on button "Confirm" at bounding box center [236, 137] width 25 height 10
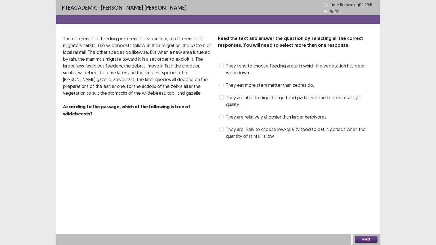
click at [249, 126] on span "They are likely to choose low-quality food to eat in periods when the quantity …" at bounding box center [299, 133] width 147 height 14
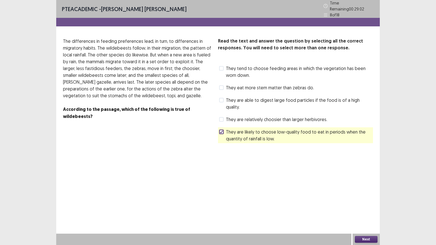
click at [241, 66] on span "They tend to choose feeding areas in which the vegetation has been worn down." at bounding box center [299, 72] width 147 height 14
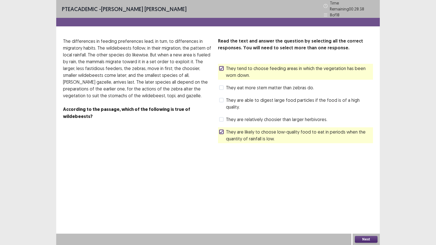
click at [372, 207] on button "Next" at bounding box center [366, 239] width 23 height 7
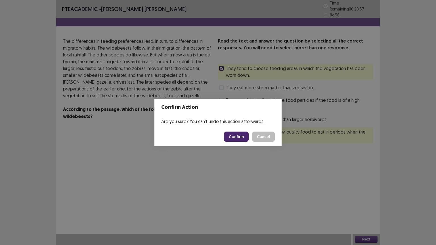
click at [239, 136] on button "Confirm" at bounding box center [236, 137] width 25 height 10
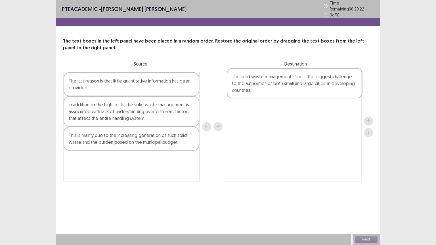
drag, startPoint x: 181, startPoint y: 84, endPoint x: 345, endPoint y: 83, distance: 164.7
click at [345, 83] on div "The solid waste management issue is the biggest challenge to the authorities of…" at bounding box center [218, 127] width 310 height 110
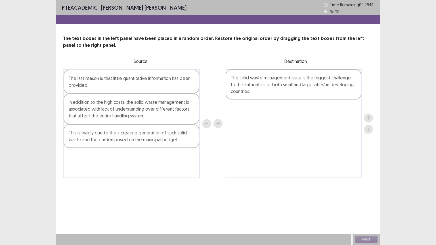
click at [295, 78] on div "The solid waste management issue is the biggest challenge to the authorities of…" at bounding box center [293, 123] width 137 height 109
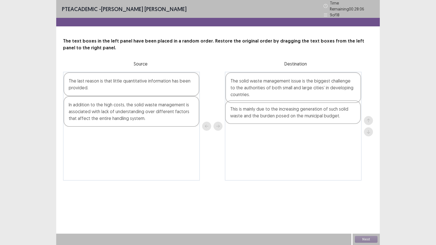
drag, startPoint x: 156, startPoint y: 136, endPoint x: 319, endPoint y: 112, distance: 165.0
click at [319, 112] on div "The last reason is that little quantitative information has been provided. In a…" at bounding box center [218, 126] width 310 height 109
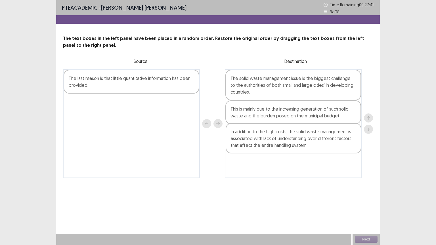
drag, startPoint x: 174, startPoint y: 115, endPoint x: 339, endPoint y: 145, distance: 168.0
click at [339, 145] on div "The last reason is that little quantitative information has been provided. In a…" at bounding box center [218, 123] width 310 height 109
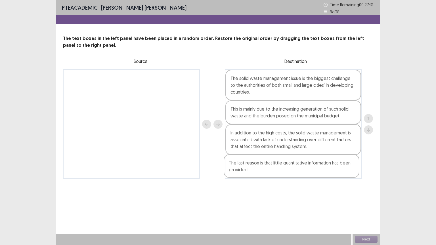
drag, startPoint x: 138, startPoint y: 83, endPoint x: 300, endPoint y: 169, distance: 182.7
click at [300, 169] on div "The last reason is that little quantitative information has been provided. The …" at bounding box center [218, 124] width 310 height 110
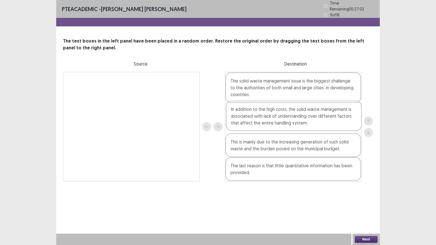
drag, startPoint x: 286, startPoint y: 140, endPoint x: 287, endPoint y: 113, distance: 26.7
click at [287, 113] on div "The solid waste management issue is the biggest challenge to the authorities of…" at bounding box center [293, 127] width 137 height 110
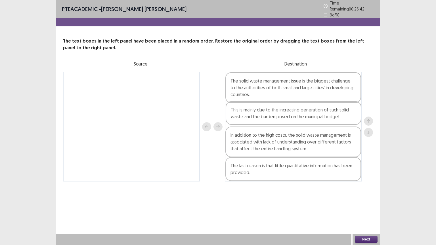
drag, startPoint x: 276, startPoint y: 146, endPoint x: 276, endPoint y: 116, distance: 30.9
click at [276, 116] on div "The solid waste management issue is the biggest challenge to the authorities of…" at bounding box center [293, 127] width 137 height 110
click at [361, 207] on button "Next" at bounding box center [366, 239] width 23 height 7
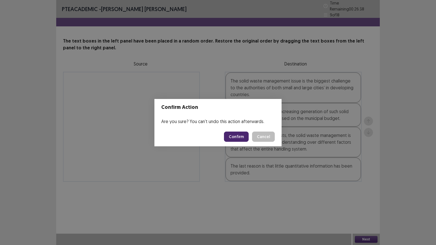
click at [234, 135] on button "Confirm" at bounding box center [236, 137] width 25 height 10
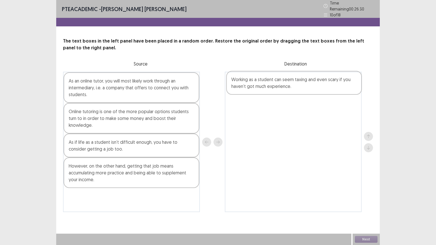
drag, startPoint x: 173, startPoint y: 202, endPoint x: 338, endPoint y: 87, distance: 200.4
click at [338, 87] on div "As an online tutor, you will most likely work through an intermediary, i.e. a c…" at bounding box center [218, 142] width 310 height 141
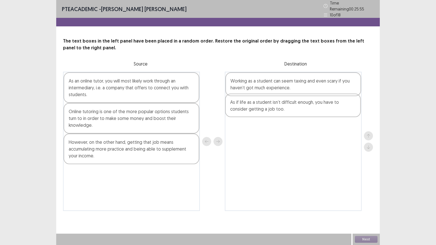
drag, startPoint x: 103, startPoint y: 140, endPoint x: 267, endPoint y: 103, distance: 168.2
click at [267, 103] on div "As an online tutor, you will most likely work through an intermediary, i.e. a c…" at bounding box center [218, 141] width 310 height 139
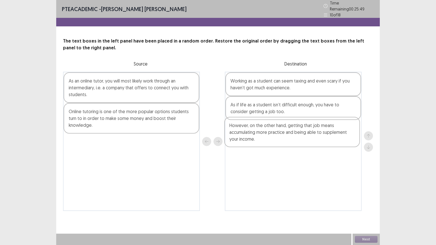
drag, startPoint x: 119, startPoint y: 147, endPoint x: 282, endPoint y: 134, distance: 162.9
click at [282, 134] on div "As an online tutor, you will most likely work through an intermediary, i.e. a c…" at bounding box center [218, 141] width 310 height 139
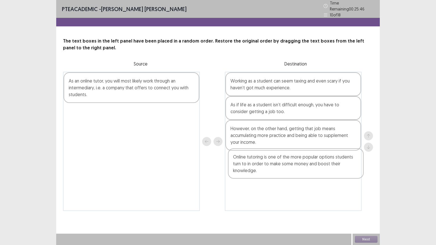
drag, startPoint x: 139, startPoint y: 122, endPoint x: 306, endPoint y: 170, distance: 173.6
click at [306, 170] on div "As an online tutor, you will most likely work through an intermediary, i.e. a c…" at bounding box center [218, 141] width 310 height 139
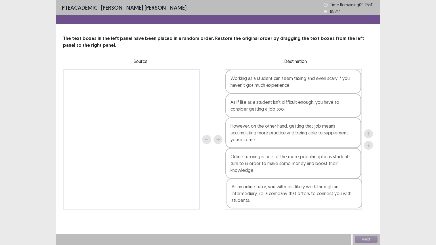
drag, startPoint x: 169, startPoint y: 87, endPoint x: 335, endPoint y: 200, distance: 199.7
click at [335, 200] on div "As an online tutor, you will most likely work through an intermediary, i.e. a c…" at bounding box center [218, 139] width 310 height 141
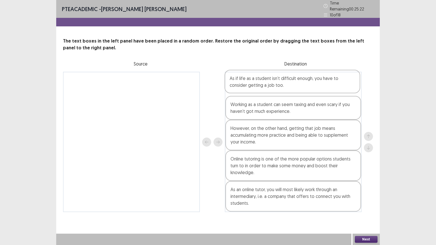
drag, startPoint x: 308, startPoint y: 102, endPoint x: 307, endPoint y: 77, distance: 25.0
click at [307, 77] on div "Working as a student can seem taxing and even scary if you haven’t got much exp…" at bounding box center [293, 142] width 137 height 141
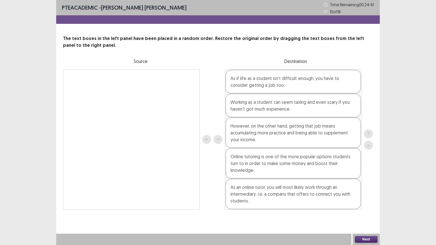
click at [361, 207] on button "Next" at bounding box center [366, 239] width 23 height 7
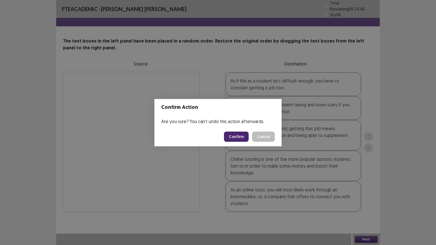
click at [236, 135] on button "Confirm" at bounding box center [236, 137] width 25 height 10
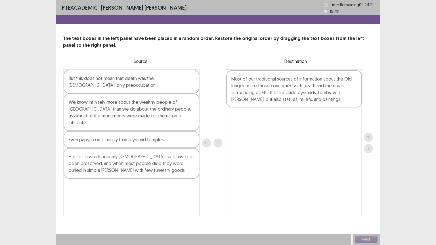
drag, startPoint x: 139, startPoint y: 123, endPoint x: 304, endPoint y: 100, distance: 166.2
click at [304, 100] on div "But this does not mean that death was the [DEMOGRAPHIC_DATA]’ only preoccupatio…" at bounding box center [218, 142] width 310 height 147
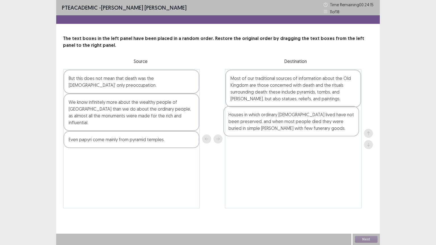
drag, startPoint x: 167, startPoint y: 156, endPoint x: 328, endPoint y: 121, distance: 165.4
click at [328, 121] on div "But this does not mean that death was the [DEMOGRAPHIC_DATA]’ only preoccupatio…" at bounding box center [218, 138] width 310 height 139
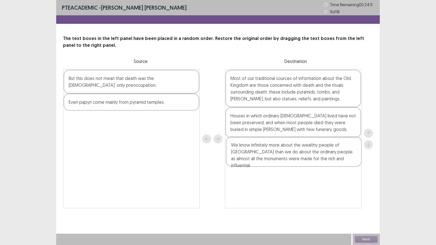
drag, startPoint x: 155, startPoint y: 102, endPoint x: 320, endPoint y: 148, distance: 170.7
click at [320, 148] on div "But this does not mean that death was the [DEMOGRAPHIC_DATA]’ only preoccupatio…" at bounding box center [218, 138] width 310 height 139
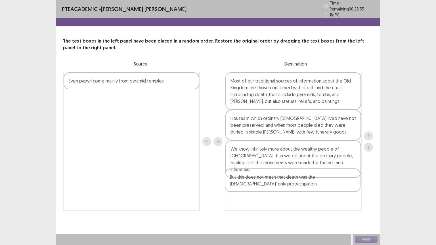
drag, startPoint x: 132, startPoint y: 83, endPoint x: 298, endPoint y: 185, distance: 194.5
click at [298, 185] on div "But this does not mean that death was the [DEMOGRAPHIC_DATA]’ only preoccupatio…" at bounding box center [218, 141] width 310 height 139
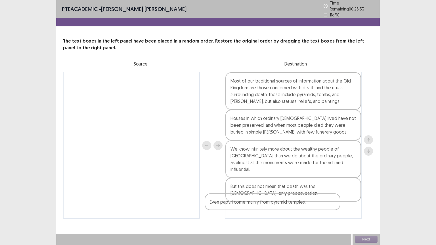
drag, startPoint x: 168, startPoint y: 79, endPoint x: 314, endPoint y: 205, distance: 193.2
click at [314, 205] on div "Even papyri come mainly from pyramid temples. Most of our traditional sources o…" at bounding box center [218, 145] width 310 height 147
click at [366, 207] on button "Next" at bounding box center [366, 239] width 23 height 7
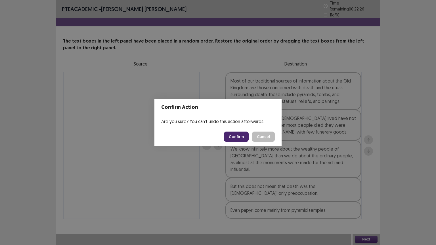
click at [244, 135] on button "Confirm" at bounding box center [236, 137] width 25 height 10
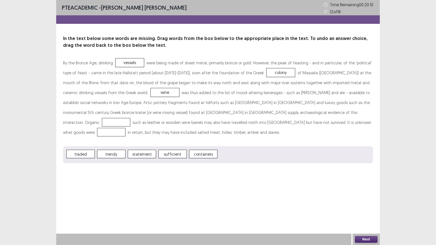
drag, startPoint x: 197, startPoint y: 149, endPoint x: 208, endPoint y: 123, distance: 28.3
click at [208, 123] on div "By the Bronze Age, drinking vessels were being made of sheet metal, primarily b…" at bounding box center [218, 111] width 310 height 106
click at [361, 207] on button "Next" at bounding box center [366, 239] width 23 height 7
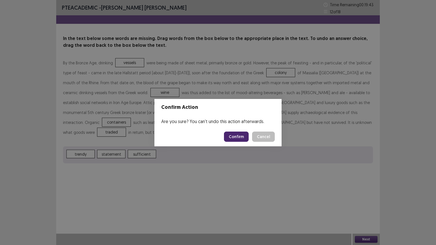
click at [236, 138] on button "Confirm" at bounding box center [236, 137] width 25 height 10
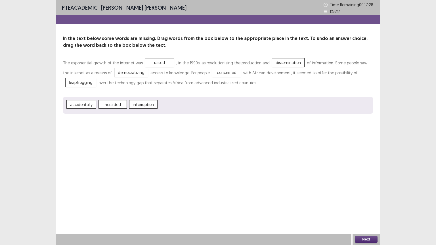
click at [367, 207] on button "Next" at bounding box center [366, 239] width 23 height 7
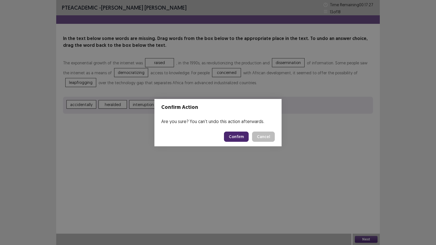
click at [241, 138] on button "Confirm" at bounding box center [236, 137] width 25 height 10
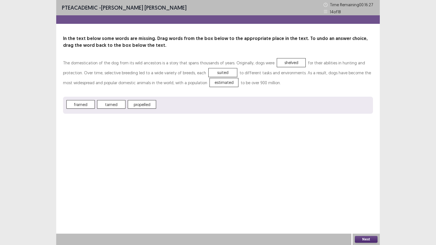
click at [360, 207] on button "Next" at bounding box center [366, 239] width 23 height 7
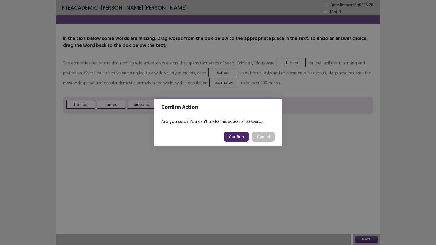
click at [231, 138] on button "Confirm" at bounding box center [236, 137] width 25 height 10
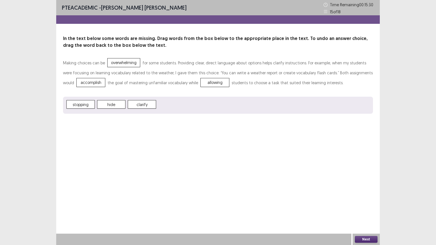
click at [369, 207] on button "Next" at bounding box center [366, 239] width 23 height 7
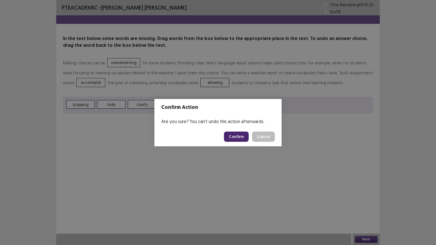
click at [236, 137] on button "Confirm" at bounding box center [236, 137] width 25 height 10
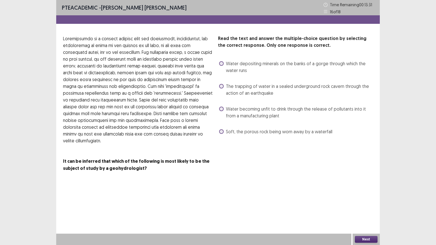
click at [246, 106] on span "Water becoming unfit to drink through the release of pollutants into it from a …" at bounding box center [299, 113] width 147 height 14
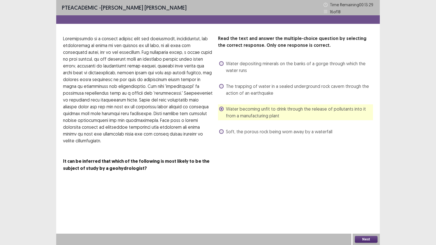
click at [244, 69] on span "Water depositing minerals on the banks of a gorge through which the water runs" at bounding box center [299, 67] width 147 height 14
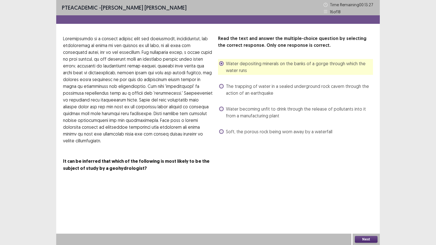
click at [357, 207] on button "Next" at bounding box center [366, 239] width 23 height 7
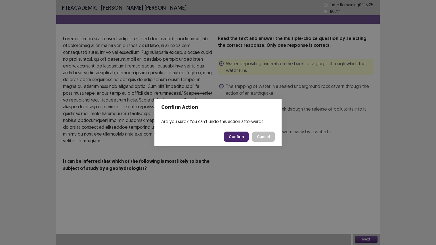
click at [244, 138] on button "Confirm" at bounding box center [236, 137] width 25 height 10
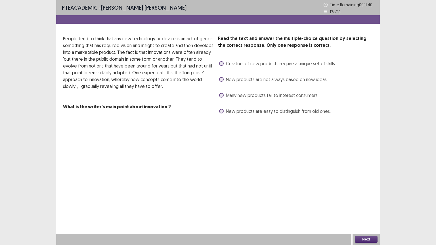
click at [250, 77] on span "New products are not always based on new ideas." at bounding box center [277, 79] width 102 height 7
click at [373, 207] on button "Next" at bounding box center [366, 239] width 23 height 7
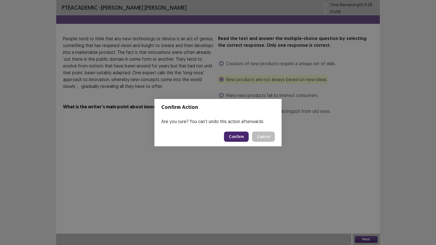
click at [236, 133] on button "Confirm" at bounding box center [236, 137] width 25 height 10
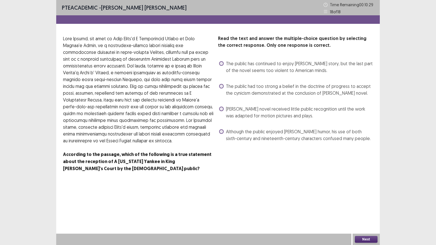
click at [242, 130] on span "Although the public enjoyed [PERSON_NAME] humor, his use of both sixth-century …" at bounding box center [299, 135] width 147 height 14
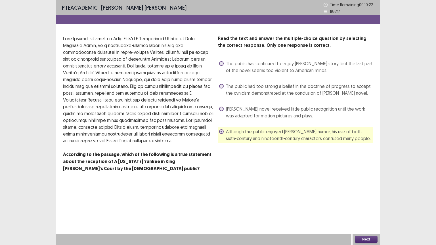
click at [291, 90] on span "The public had too strong a belief in the doctrine of progress to accept the cy…" at bounding box center [299, 90] width 147 height 14
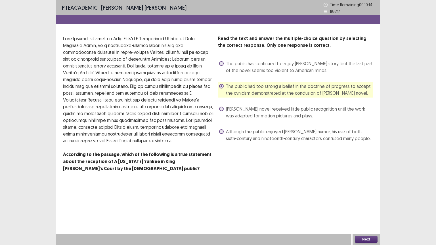
click at [294, 130] on span "Although the public enjoyed [PERSON_NAME] humor, his use of both sixth-century …" at bounding box center [299, 135] width 147 height 14
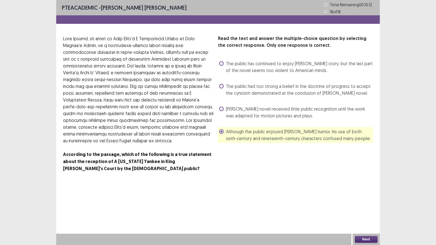
click at [366, 207] on button "Next" at bounding box center [366, 239] width 23 height 7
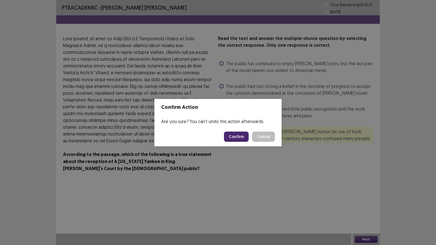
click at [242, 137] on button "Confirm" at bounding box center [236, 137] width 25 height 10
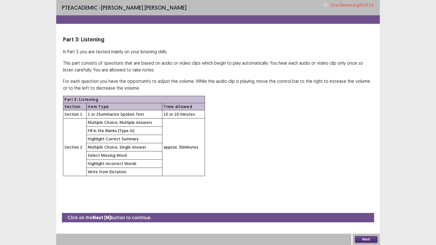
click at [372, 207] on button "Next" at bounding box center [366, 239] width 23 height 7
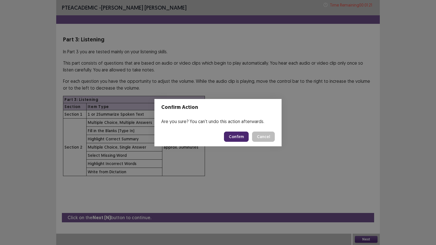
click at [240, 138] on button "Confirm" at bounding box center [236, 137] width 25 height 10
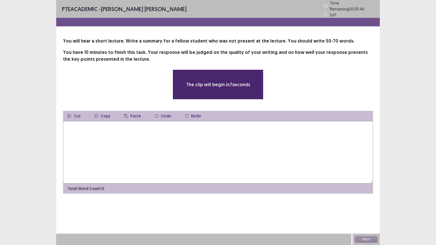
click at [193, 129] on textarea at bounding box center [218, 152] width 310 height 62
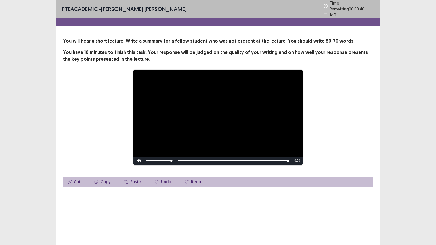
click at [125, 197] on textarea at bounding box center [218, 218] width 310 height 62
click at [260, 207] on textarea "**********" at bounding box center [218, 218] width 310 height 62
click at [335, 161] on div "**********" at bounding box center [218, 118] width 265 height 96
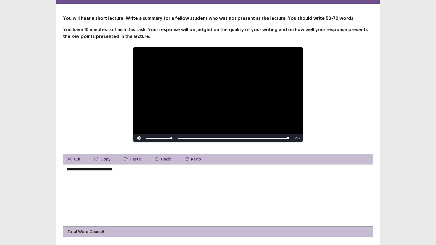
scroll to position [34, 0]
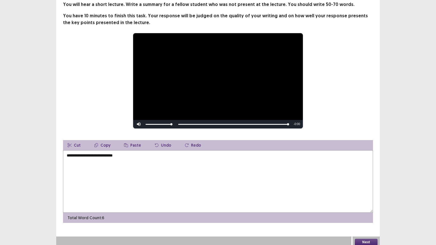
click at [283, 161] on textarea "**********" at bounding box center [218, 181] width 310 height 62
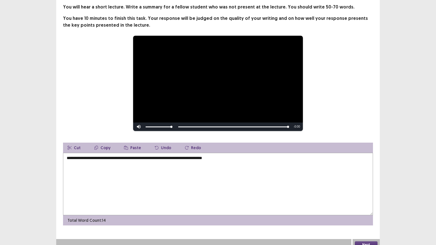
click at [190, 156] on textarea "**********" at bounding box center [218, 184] width 310 height 62
click at [211, 155] on textarea "**********" at bounding box center [218, 184] width 310 height 62
click at [219, 157] on textarea "**********" at bounding box center [218, 184] width 310 height 62
click at [267, 161] on textarea "**********" at bounding box center [218, 184] width 310 height 62
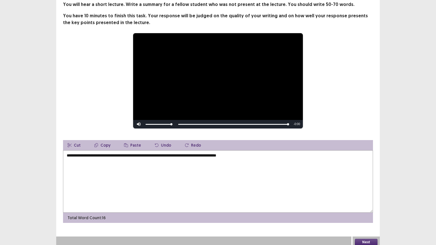
click at [190, 158] on textarea "**********" at bounding box center [218, 181] width 310 height 62
click at [264, 157] on textarea "**********" at bounding box center [218, 181] width 310 height 62
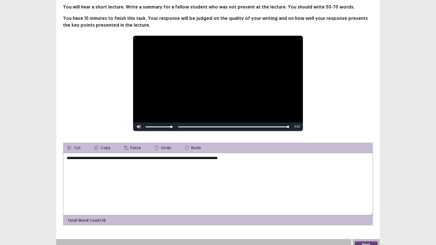
click at [260, 157] on textarea "**********" at bounding box center [218, 184] width 310 height 62
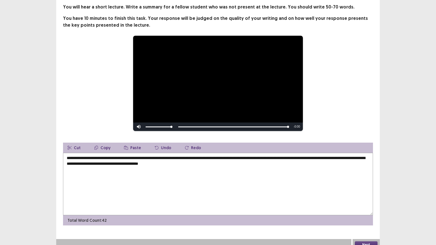
click at [249, 158] on textarea "**********" at bounding box center [218, 184] width 310 height 62
click at [236, 164] on textarea "**********" at bounding box center [218, 184] width 310 height 62
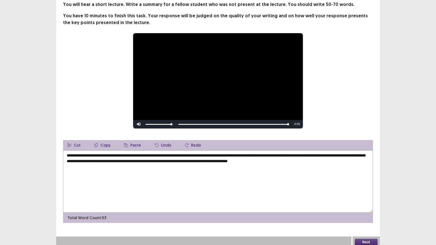
click at [206, 162] on textarea "**********" at bounding box center [218, 181] width 310 height 62
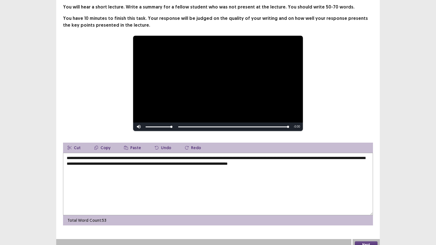
click at [205, 162] on textarea "**********" at bounding box center [218, 184] width 310 height 62
type textarea "**********"
click at [363, 207] on button "Next" at bounding box center [366, 245] width 23 height 7
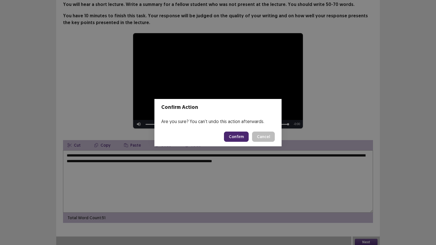
click at [239, 138] on button "Confirm" at bounding box center [236, 137] width 25 height 10
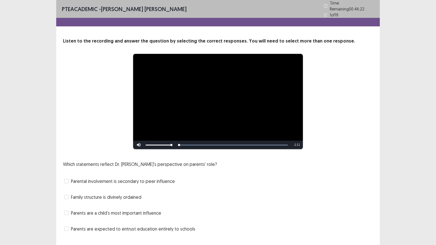
click at [241, 174] on div "Which statements reflect Dr. [PERSON_NAME]'s perspective on parents' role? Pare…" at bounding box center [218, 197] width 310 height 73
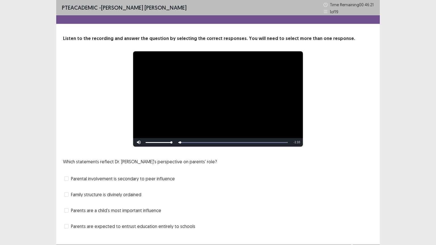
scroll to position [11, 0]
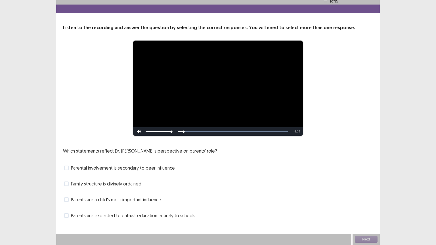
click at [436, 124] on div "**********" at bounding box center [218, 117] width 436 height 256
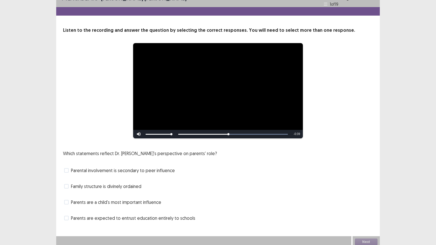
click at [135, 200] on span "Parents are a child's most important influence" at bounding box center [116, 202] width 90 height 7
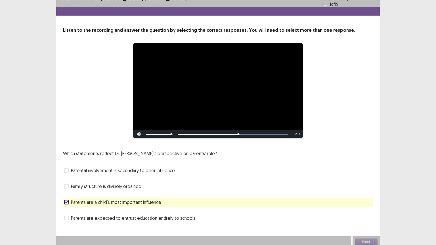
click at [137, 167] on span "Parental involvement is secondary to peer influence" at bounding box center [123, 170] width 104 height 7
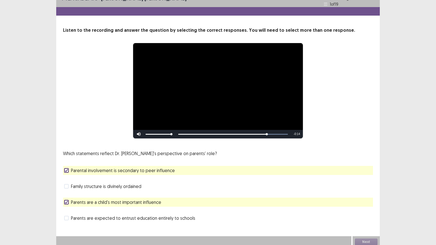
click at [436, 145] on div "**********" at bounding box center [218, 118] width 436 height 259
click at [368, 207] on button "Next" at bounding box center [366, 242] width 23 height 7
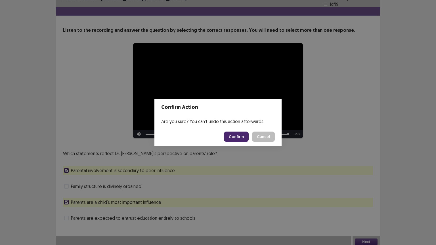
click at [239, 132] on button "Confirm" at bounding box center [236, 137] width 25 height 10
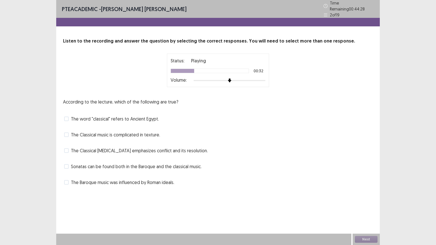
click at [131, 181] on span "The Baroque music was influenced by Roman ideals." at bounding box center [122, 182] width 103 height 7
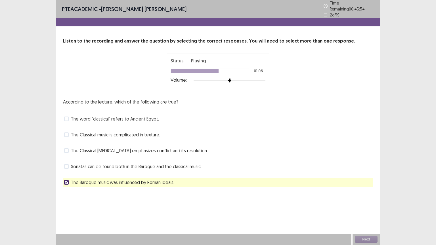
click at [125, 163] on span "Sonatas can be found both in the Baroque and the classical music." at bounding box center [136, 166] width 131 height 7
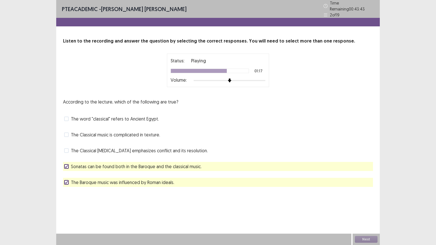
click at [126, 147] on span "The Classical [MEDICAL_DATA] emphasizes conflict and its resolution." at bounding box center [139, 150] width 137 height 7
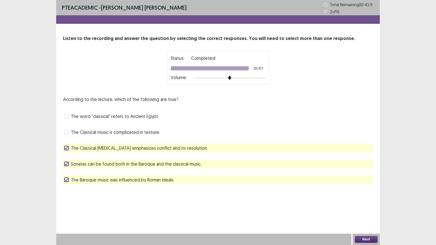
click at [377, 207] on button "Next" at bounding box center [366, 239] width 23 height 7
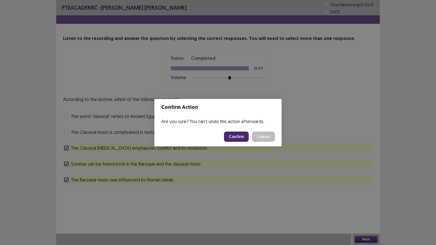
click at [240, 136] on button "Confirm" at bounding box center [236, 137] width 25 height 10
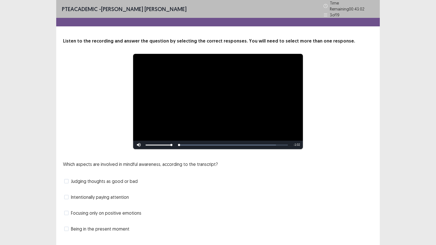
click at [242, 170] on div "Which aspects are involved in mindful awareness, according to the transcript? J…" at bounding box center [218, 197] width 310 height 73
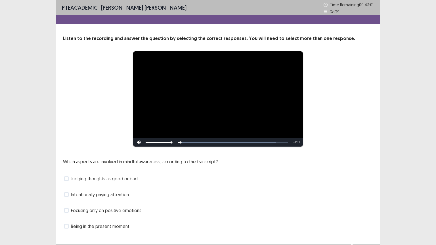
scroll to position [11, 0]
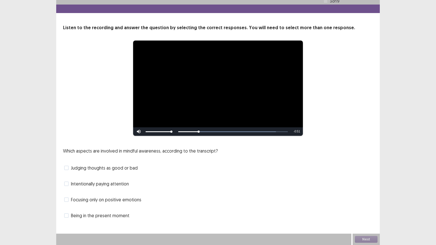
click at [115, 182] on span "Intentionally paying attention" at bounding box center [100, 184] width 58 height 7
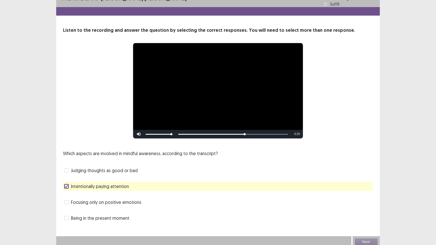
click at [124, 207] on span "Being in the present moment" at bounding box center [100, 218] width 58 height 7
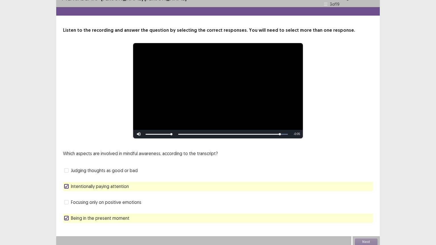
click at [125, 169] on span "Judging thoughts as good or bad" at bounding box center [104, 170] width 67 height 7
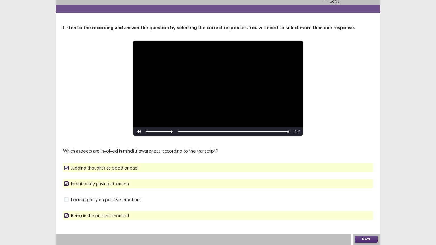
click at [359, 207] on button "Next" at bounding box center [366, 239] width 23 height 7
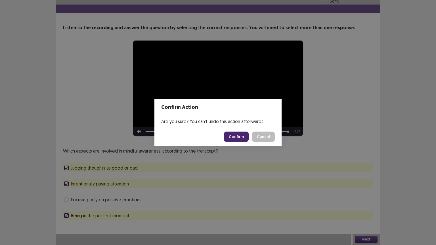
click at [248, 134] on button "Confirm" at bounding box center [236, 137] width 25 height 10
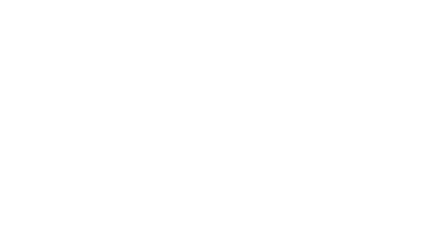
scroll to position [0, 0]
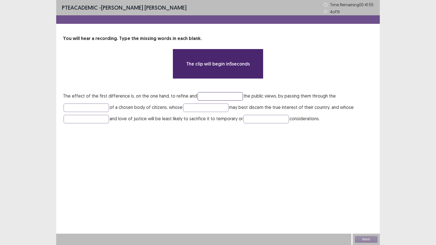
click at [208, 94] on input "text" at bounding box center [220, 96] width 45 height 9
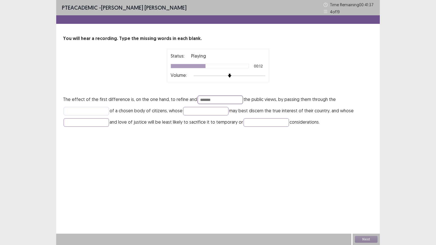
type input "*******"
click at [95, 112] on input "text" at bounding box center [86, 111] width 45 height 9
type input "******"
click at [204, 109] on input "text" at bounding box center [205, 111] width 45 height 9
type input "*******"
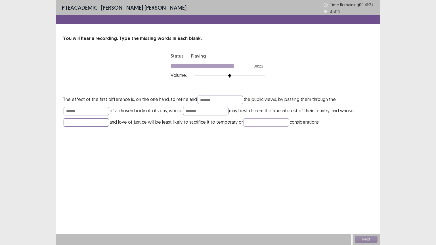
click at [81, 124] on input "text" at bounding box center [86, 122] width 45 height 9
type input "*********"
click at [256, 121] on input "text" at bounding box center [266, 122] width 45 height 9
type input "*******"
click at [218, 108] on input "*******" at bounding box center [205, 111] width 45 height 9
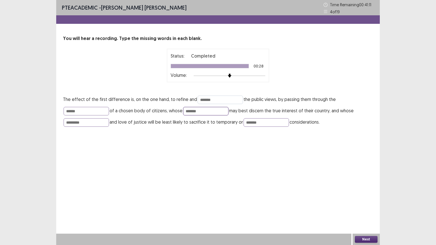
type input "*******"
click at [225, 97] on input "*******" at bounding box center [220, 100] width 45 height 9
type input "*******"
click at [361, 207] on button "Next" at bounding box center [366, 239] width 23 height 7
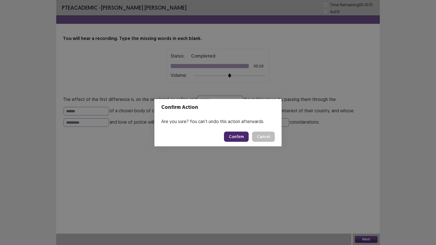
click at [240, 135] on button "Confirm" at bounding box center [236, 137] width 25 height 10
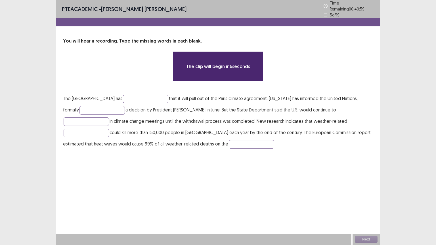
click at [137, 97] on input "text" at bounding box center [145, 99] width 45 height 9
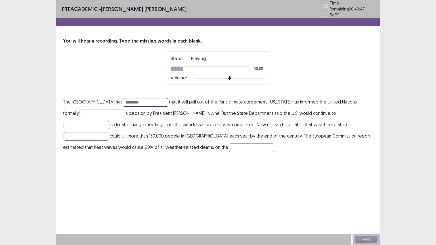
type input "*********"
click at [81, 110] on input "text" at bounding box center [101, 114] width 45 height 9
type input "**********"
click at [109, 121] on input "text" at bounding box center [86, 125] width 45 height 9
type input "**********"
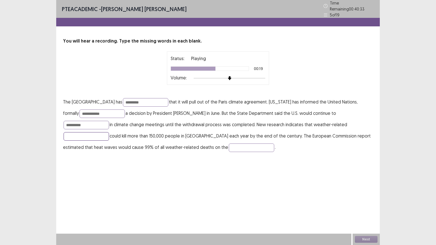
click at [109, 132] on input "text" at bounding box center [86, 136] width 45 height 9
type input "*********"
click at [229, 146] on input "text" at bounding box center [251, 148] width 45 height 9
type input "**********"
click at [96, 110] on input "**********" at bounding box center [101, 114] width 45 height 9
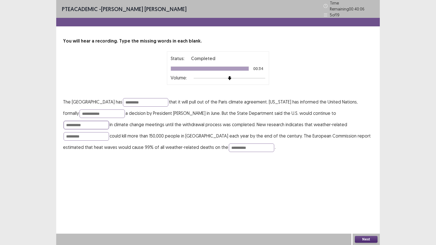
click at [109, 121] on input "**********" at bounding box center [86, 125] width 45 height 9
type input "*"
type input "**********"
click at [109, 132] on input "*********" at bounding box center [86, 136] width 45 height 9
type input "********"
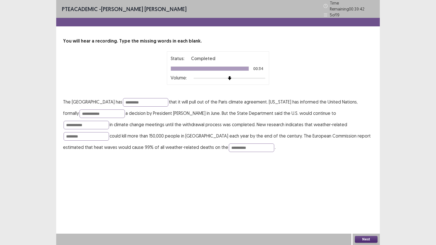
click at [364, 207] on button "Next" at bounding box center [366, 239] width 23 height 7
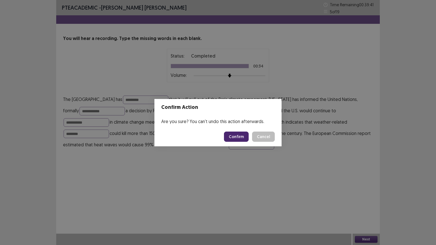
click at [240, 134] on button "Confirm" at bounding box center [236, 137] width 25 height 10
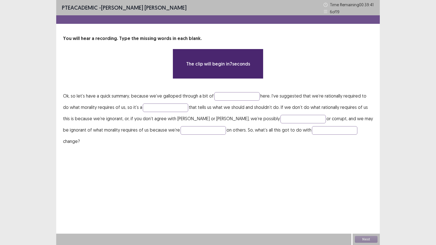
click at [219, 86] on div "You will hear a recording. Type the missing words in each blank. The clip will …" at bounding box center [218, 91] width 324 height 112
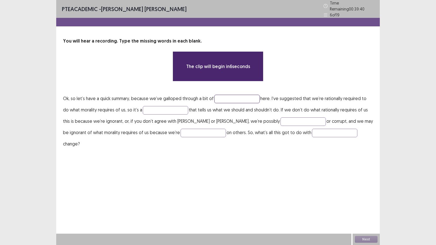
click at [219, 97] on input "text" at bounding box center [236, 99] width 45 height 9
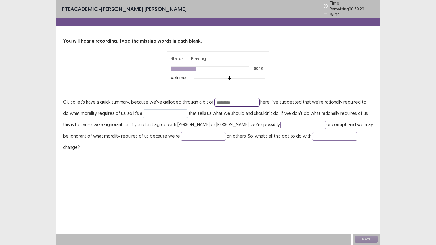
type input "*********"
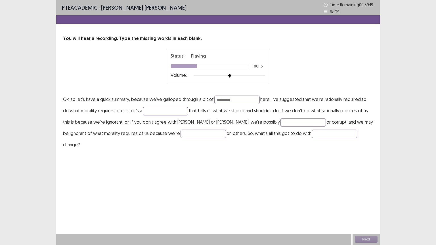
click at [156, 114] on input "text" at bounding box center [165, 111] width 45 height 9
type input "******"
click at [280, 121] on input "text" at bounding box center [302, 122] width 45 height 9
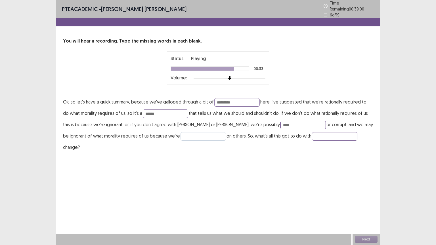
type input "****"
click at [181, 135] on input "text" at bounding box center [203, 136] width 45 height 9
type input "*******"
click at [289, 128] on p "Ok, so let’s have a quick summary, because we’ve galloped through a bit of ****…" at bounding box center [218, 124] width 310 height 57
click at [312, 132] on input "text" at bounding box center [334, 136] width 45 height 9
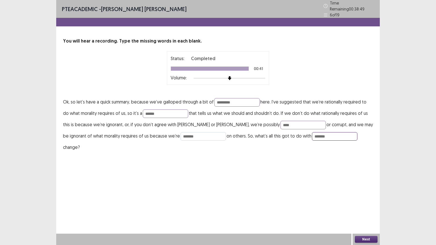
type input "*******"
click at [181, 132] on input "*******" at bounding box center [203, 136] width 45 height 9
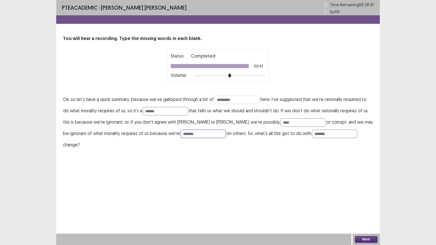
type input "*******"
click at [259, 100] on input "*********" at bounding box center [236, 100] width 45 height 9
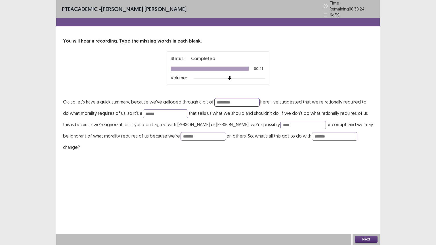
type input "*********"
click at [369, 207] on button "Next" at bounding box center [366, 239] width 23 height 7
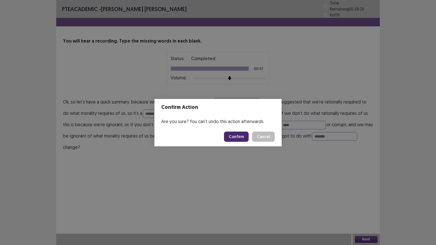
click at [242, 139] on button "Confirm" at bounding box center [236, 137] width 25 height 10
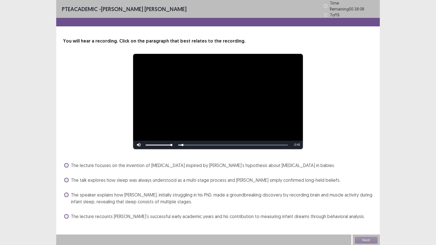
click at [326, 149] on div "**********" at bounding box center [218, 129] width 324 height 183
click at [402, 127] on div "**********" at bounding box center [218, 123] width 436 height 246
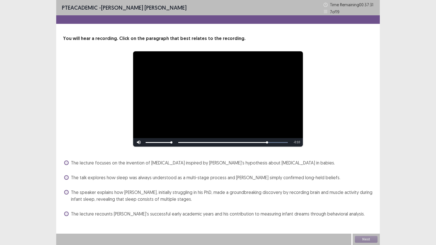
click at [410, 133] on div "**********" at bounding box center [218, 122] width 436 height 245
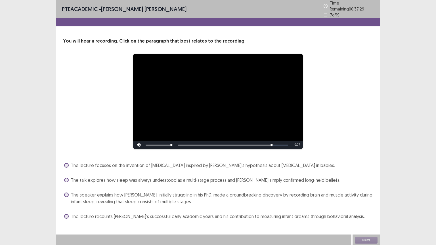
click at [418, 134] on div "**********" at bounding box center [218, 123] width 436 height 246
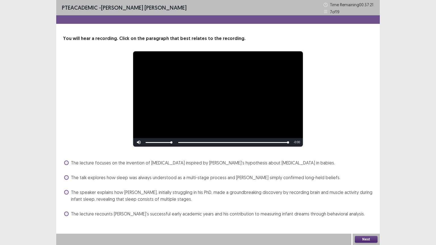
click at [67, 193] on span at bounding box center [66, 192] width 5 height 5
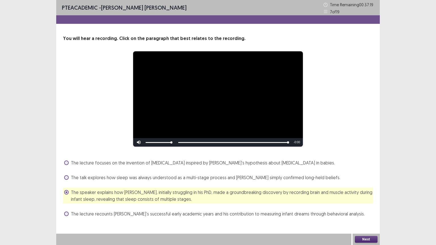
click at [363, 207] on button "Next" at bounding box center [366, 239] width 23 height 7
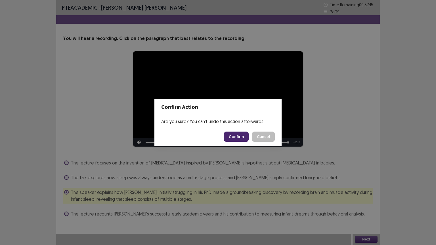
click at [240, 136] on button "Confirm" at bounding box center [236, 137] width 25 height 10
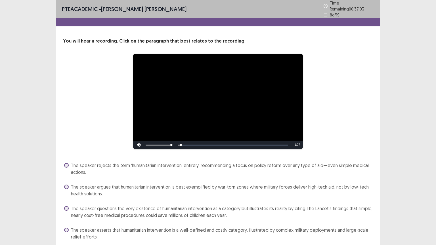
drag, startPoint x: 240, startPoint y: 136, endPoint x: 413, endPoint y: 94, distance: 178.7
click at [413, 94] on div "**********" at bounding box center [218, 133] width 436 height 267
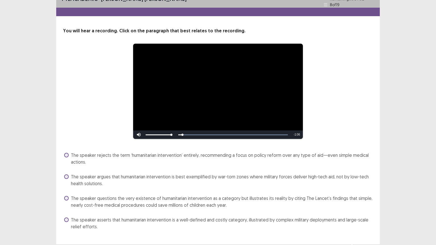
scroll to position [19, 0]
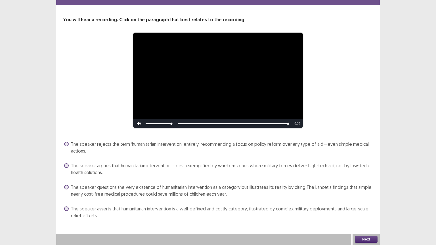
click at [163, 169] on span "The speaker argues that humanitarian intervention is best exemplified by war-to…" at bounding box center [222, 169] width 302 height 14
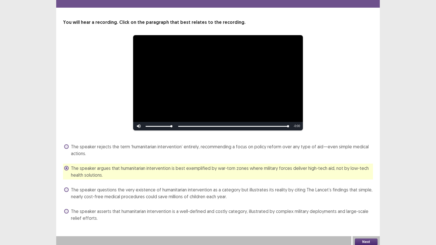
click at [367, 207] on button "Next" at bounding box center [366, 242] width 23 height 7
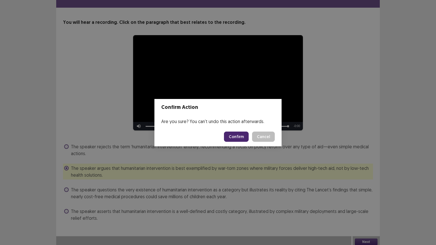
click at [243, 137] on button "Confirm" at bounding box center [236, 137] width 25 height 10
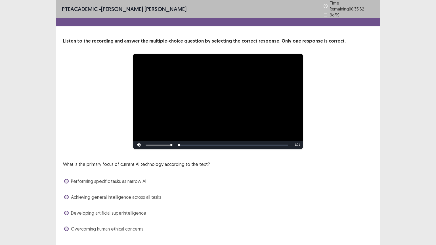
click at [246, 198] on div "Achieving general intelligence across all tasks" at bounding box center [218, 197] width 310 height 9
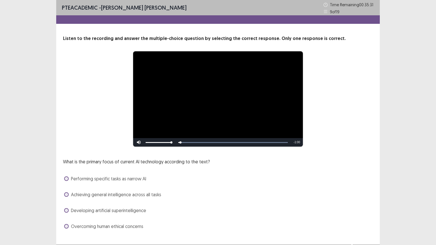
scroll to position [11, 0]
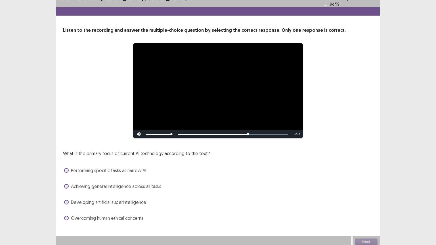
click at [121, 207] on span "Overcoming human ethical concerns" at bounding box center [107, 218] width 72 height 7
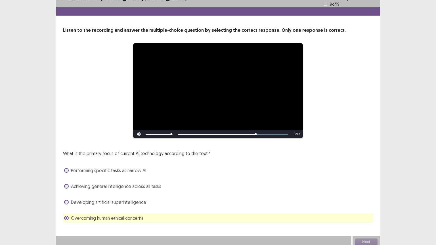
click at [123, 185] on span "Achieving general intelligence across all tasks" at bounding box center [116, 186] width 90 height 7
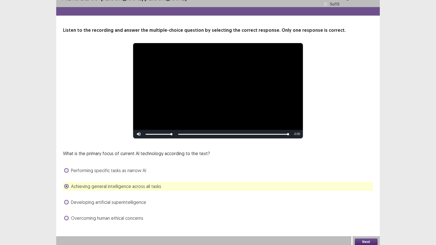
click at [371, 207] on button "Next" at bounding box center [366, 242] width 23 height 7
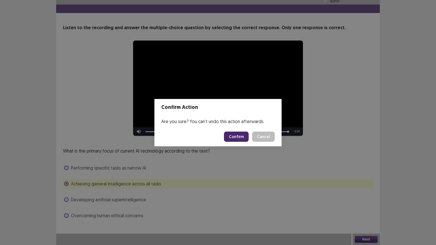
click at [242, 137] on button "Confirm" at bounding box center [236, 137] width 25 height 10
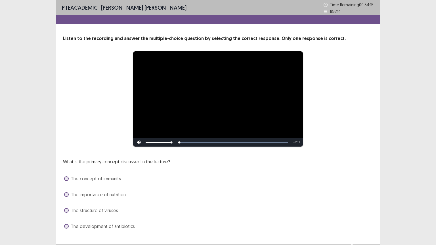
click at [240, 171] on div "What is the primary concept discussed in the lecture? The concept of immunity T…" at bounding box center [218, 194] width 310 height 73
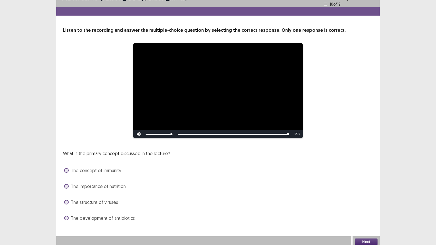
click at [107, 169] on span "The concept of immunity" at bounding box center [96, 170] width 50 height 7
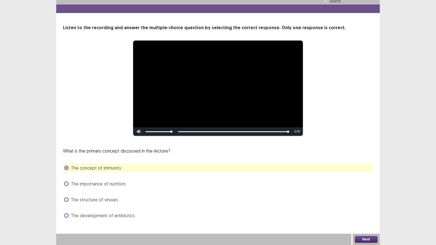
click at [372, 207] on button "Next" at bounding box center [366, 239] width 23 height 7
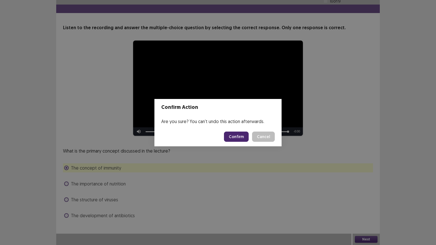
click at [235, 137] on button "Confirm" at bounding box center [236, 137] width 25 height 10
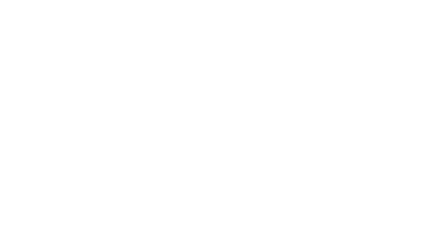
scroll to position [0, 0]
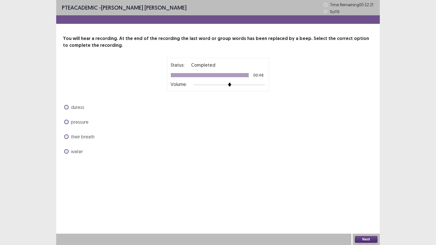
click at [82, 120] on span "pressure" at bounding box center [80, 122] width 18 height 7
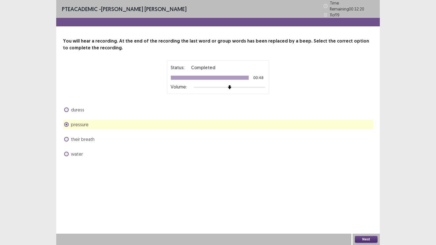
click at [368, 207] on button "Next" at bounding box center [366, 239] width 23 height 7
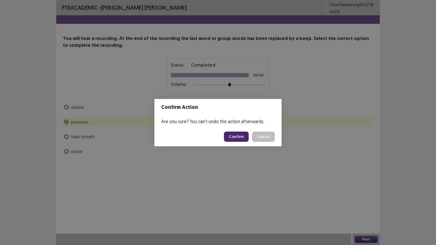
click at [232, 132] on button "Confirm" at bounding box center [236, 137] width 25 height 10
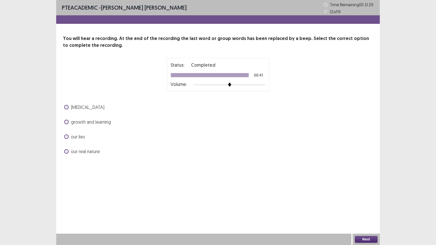
click at [80, 138] on span "our lies" at bounding box center [78, 136] width 14 height 7
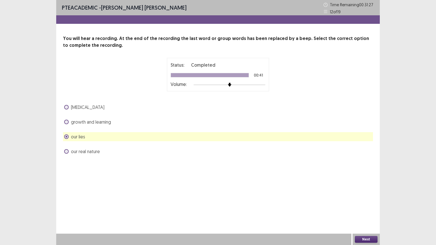
click at [367, 207] on button "Next" at bounding box center [366, 239] width 23 height 7
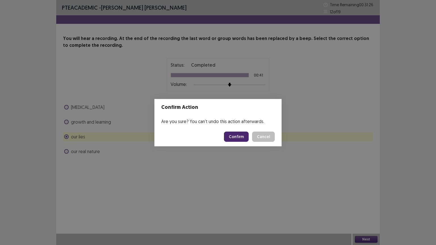
click at [244, 135] on button "Confirm" at bounding box center [236, 137] width 25 height 10
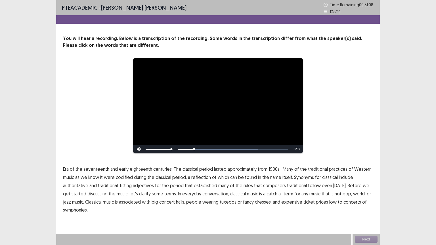
click at [272, 170] on span "1900s" at bounding box center [274, 169] width 11 height 7
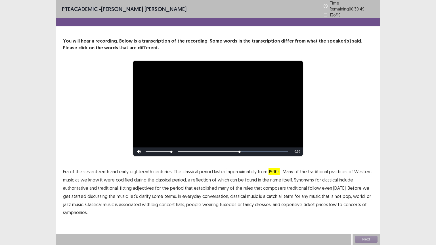
click at [290, 185] on span "traditional" at bounding box center [297, 188] width 20 height 7
click at [329, 201] on span "low" at bounding box center [332, 204] width 7 height 7
click at [73, 207] on span "symphonies." at bounding box center [75, 212] width 25 height 7
click at [363, 207] on button "Next" at bounding box center [366, 239] width 23 height 7
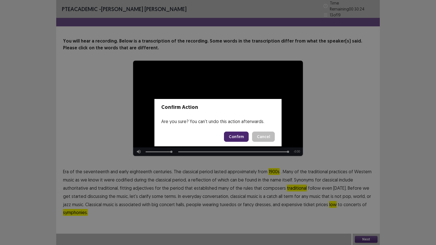
click at [235, 140] on button "Confirm" at bounding box center [236, 137] width 25 height 10
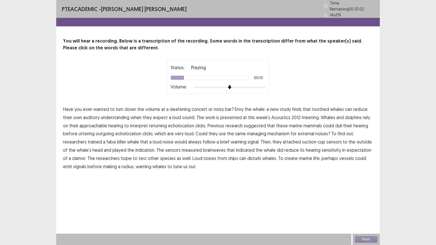
click at [112, 117] on span "understanding" at bounding box center [115, 117] width 29 height 7
click at [99, 124] on span "approachable" at bounding box center [93, 125] width 28 height 7
click at [261, 132] on span "managing" at bounding box center [256, 133] width 19 height 7
click at [141, 147] on span "indication." at bounding box center [145, 150] width 20 height 7
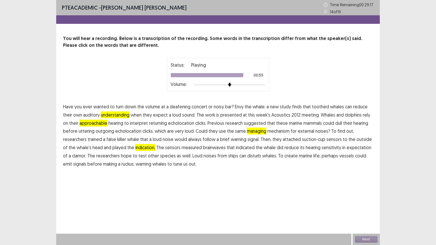
click at [284, 154] on span "create" at bounding box center [290, 155] width 13 height 7
click at [372, 207] on button "Next" at bounding box center [366, 239] width 23 height 7
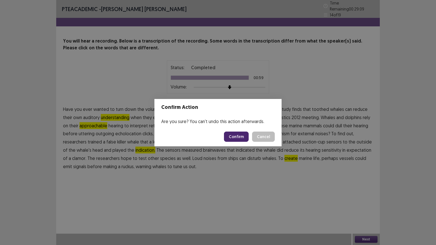
click at [245, 135] on button "Confirm" at bounding box center [236, 137] width 25 height 10
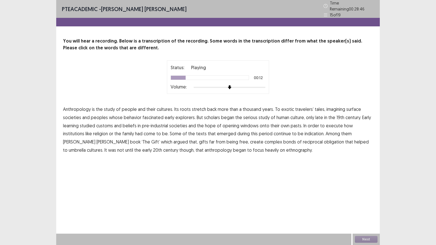
click at [346, 109] on span "surface" at bounding box center [353, 109] width 15 height 7
click at [236, 115] on span "the" at bounding box center [238, 117] width 7 height 7
click at [72, 125] on span "learning" at bounding box center [71, 125] width 16 height 7
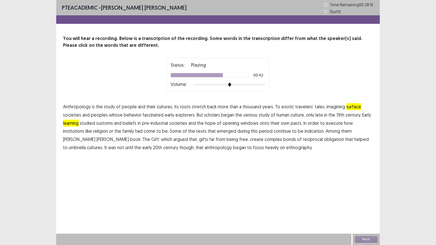
click at [305, 131] on span "indication." at bounding box center [315, 131] width 20 height 7
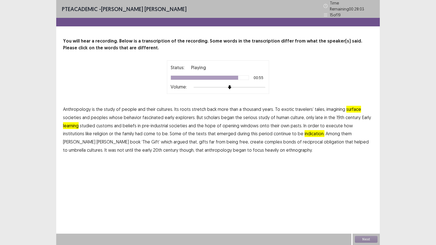
click at [86, 147] on span "umbrella" at bounding box center [77, 150] width 17 height 7
click at [237, 114] on span "the" at bounding box center [238, 117] width 7 height 7
click at [370, 207] on button "Next" at bounding box center [366, 239] width 23 height 7
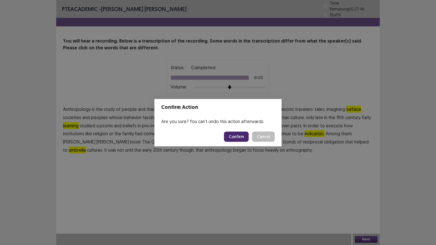
click at [234, 133] on button "Confirm" at bounding box center [236, 137] width 25 height 10
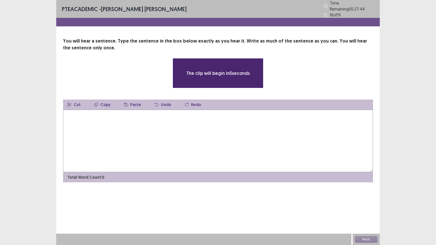
click at [133, 124] on textarea at bounding box center [218, 141] width 310 height 62
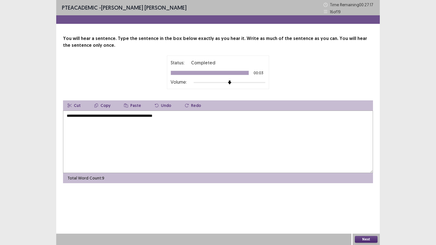
click at [67, 114] on textarea "**********" at bounding box center [218, 142] width 310 height 62
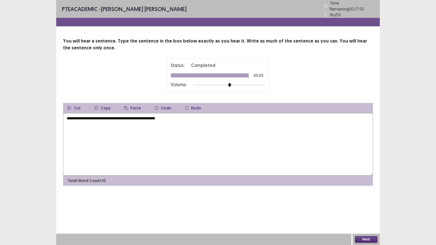
drag, startPoint x: 193, startPoint y: 112, endPoint x: 192, endPoint y: 115, distance: 3.2
click at [192, 115] on textarea "**********" at bounding box center [218, 144] width 310 height 62
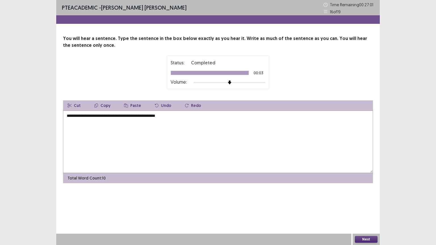
type textarea "**********"
click at [364, 207] on button "Next" at bounding box center [366, 239] width 23 height 7
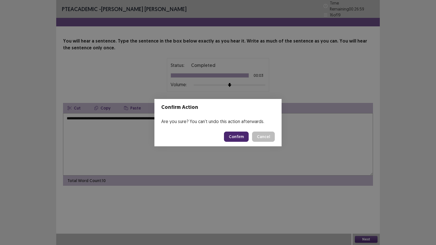
click at [240, 137] on button "Confirm" at bounding box center [236, 137] width 25 height 10
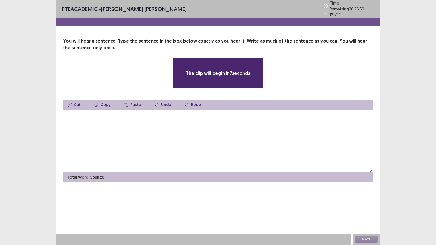
click at [214, 133] on textarea at bounding box center [218, 141] width 310 height 62
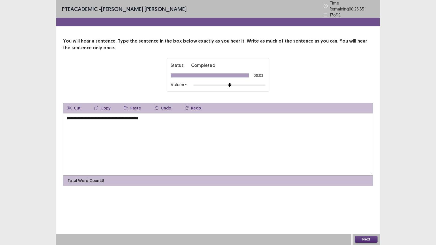
click at [66, 115] on textarea "**********" at bounding box center [218, 144] width 310 height 62
type textarea "**********"
click at [368, 207] on button "Next" at bounding box center [366, 239] width 23 height 7
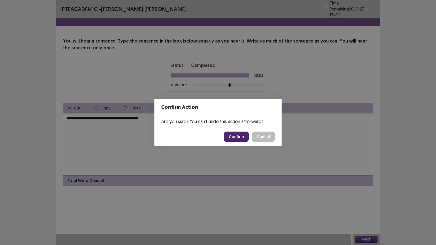
click at [243, 135] on button "Confirm" at bounding box center [236, 137] width 25 height 10
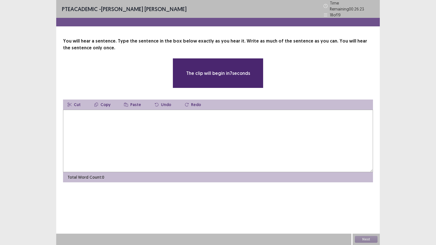
click at [233, 140] on textarea at bounding box center [218, 141] width 310 height 62
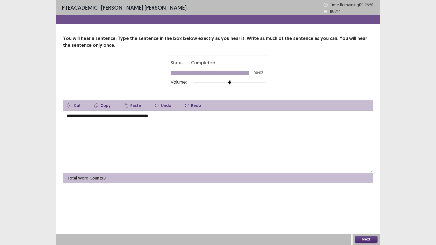
click at [68, 114] on textarea "**********" at bounding box center [218, 142] width 310 height 62
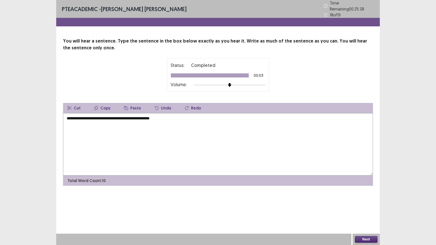
type textarea "**********"
click at [369, 207] on button "Next" at bounding box center [366, 239] width 23 height 7
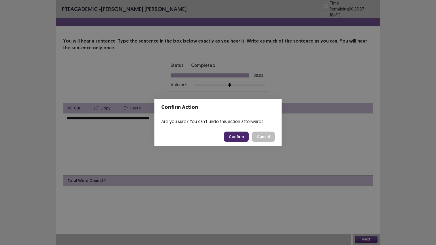
click at [241, 136] on button "Confirm" at bounding box center [236, 137] width 25 height 10
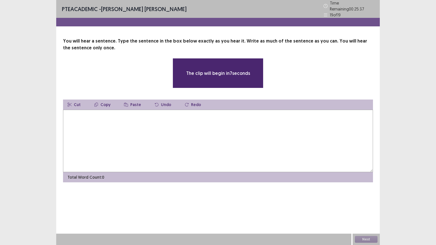
click at [241, 136] on textarea at bounding box center [218, 141] width 310 height 62
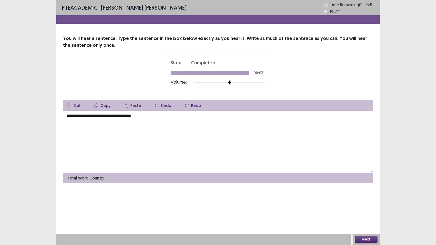
click at [69, 114] on textarea "**********" at bounding box center [218, 142] width 310 height 62
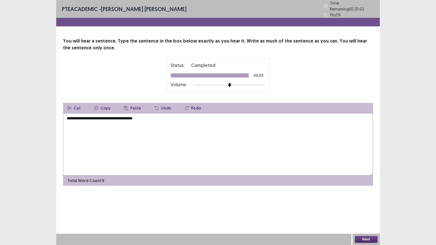
type textarea "**********"
click at [369, 207] on button "Next" at bounding box center [366, 239] width 23 height 7
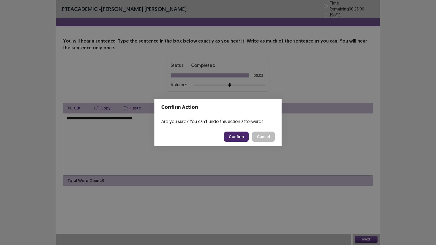
click at [238, 135] on button "Confirm" at bounding box center [236, 137] width 25 height 10
